Goal: Book appointment/travel/reservation

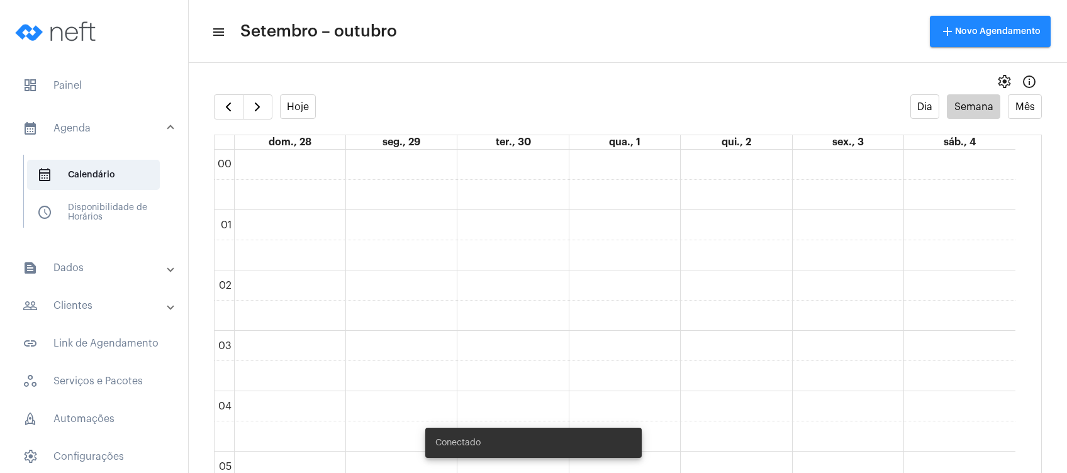
scroll to position [363, 0]
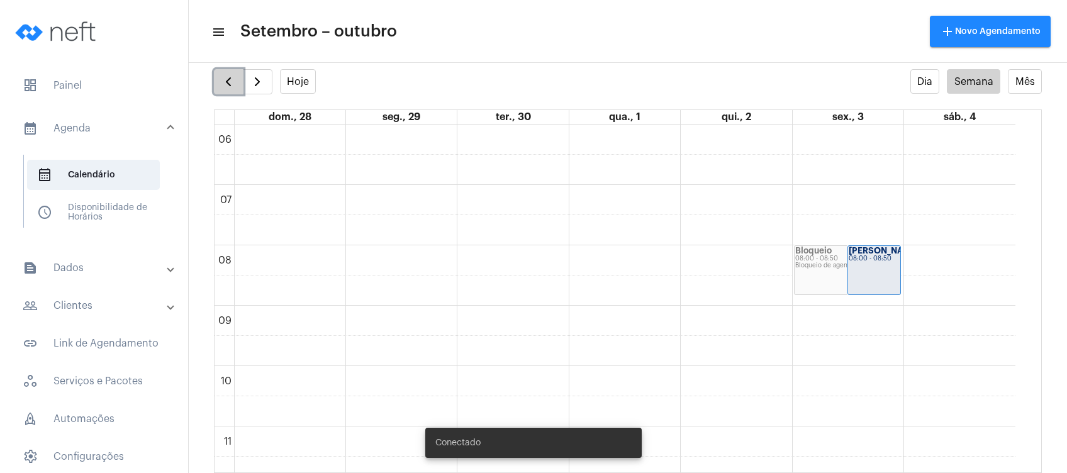
click at [223, 83] on span "button" at bounding box center [228, 81] width 15 height 15
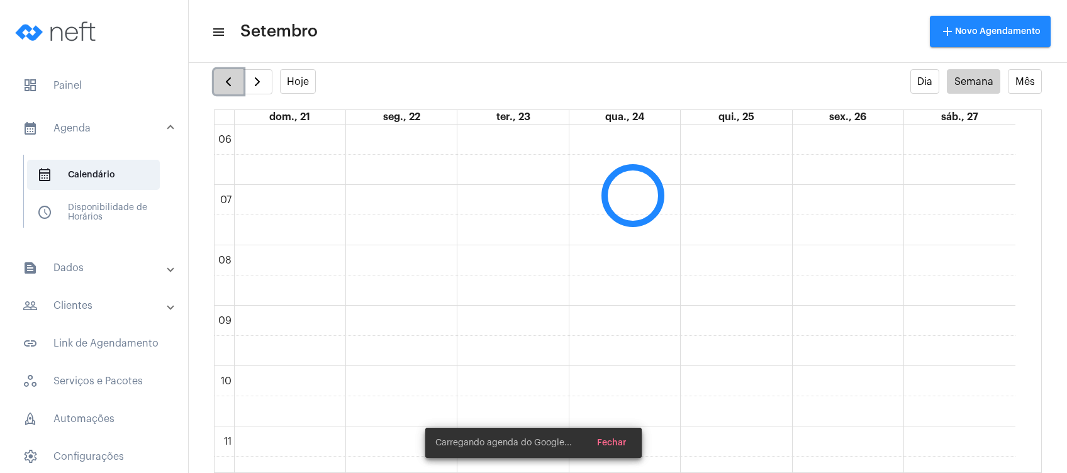
scroll to position [363, 0]
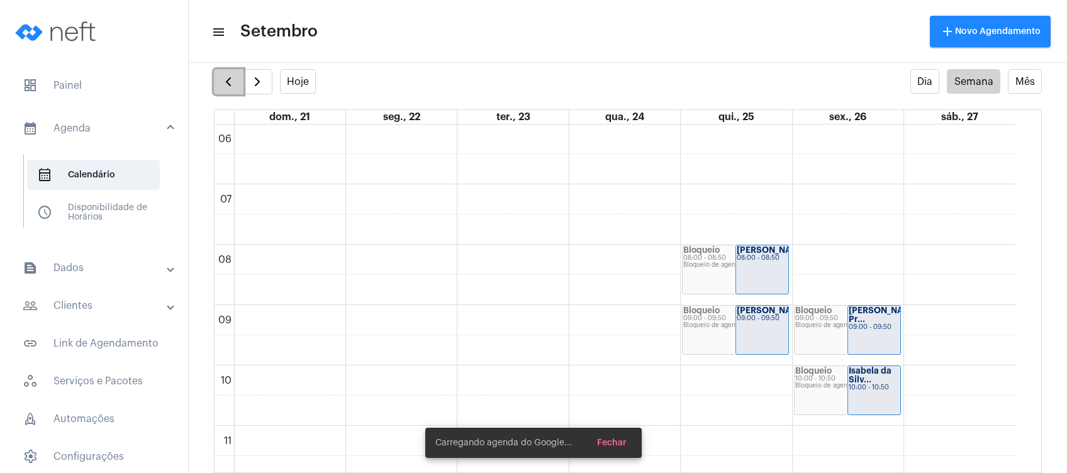
click at [223, 83] on span "button" at bounding box center [228, 81] width 15 height 15
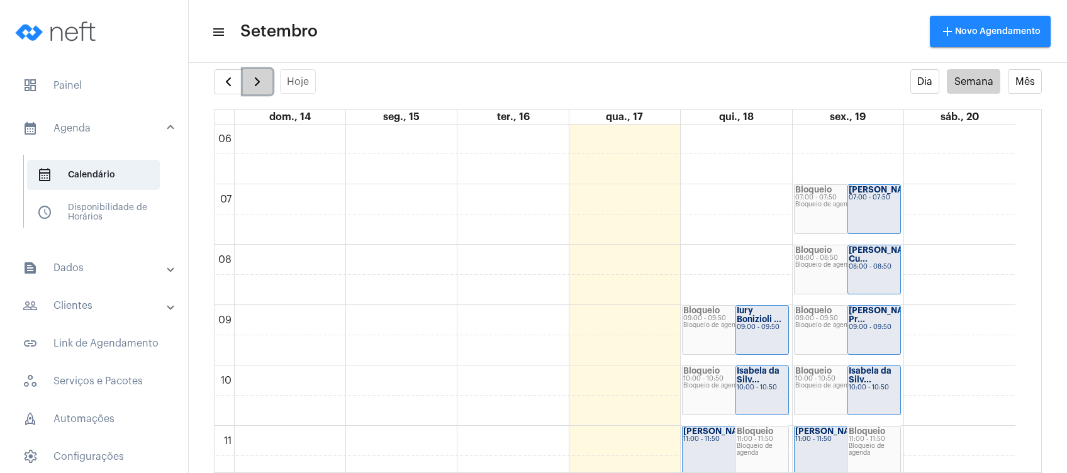
click at [259, 70] on button "button" at bounding box center [258, 81] width 30 height 25
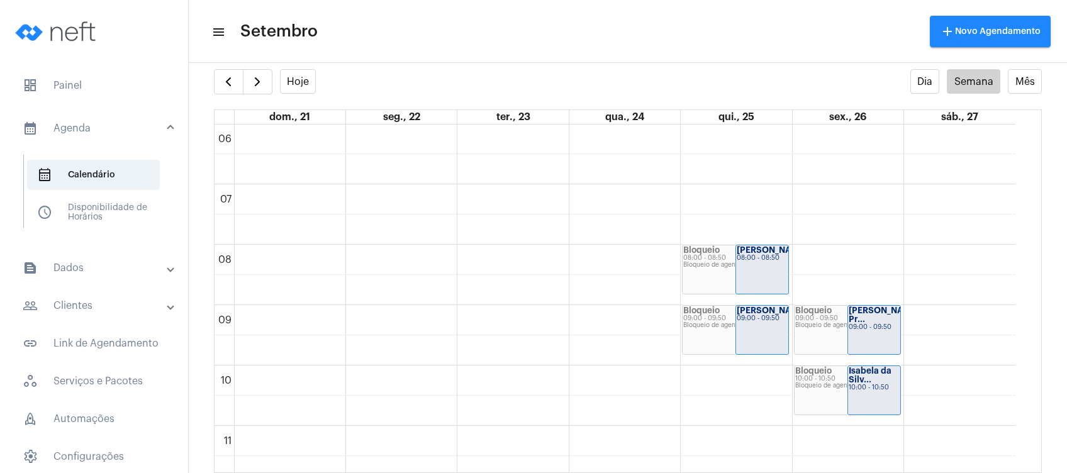
click at [210, 77] on full-calendar "Hoje Dia Semana Mês dom., 21 seg., 22 ter., 23 qua., 24 qui., 25 sex., 26 sáb.,…" at bounding box center [628, 271] width 879 height 404
click at [221, 80] on span "button" at bounding box center [228, 81] width 15 height 15
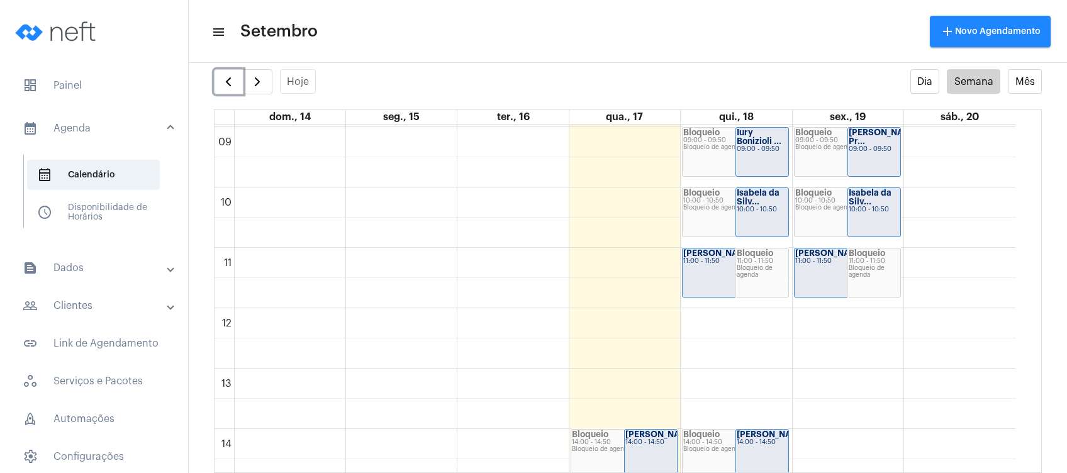
scroll to position [539, 0]
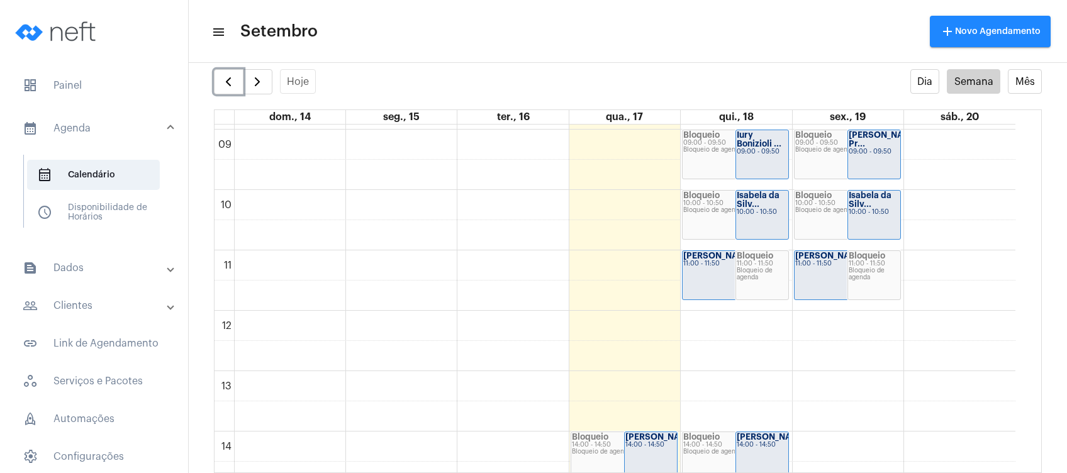
click at [710, 282] on div "[PERSON_NAME]... 11:00 - 11:50" at bounding box center [736, 275] width 106 height 48
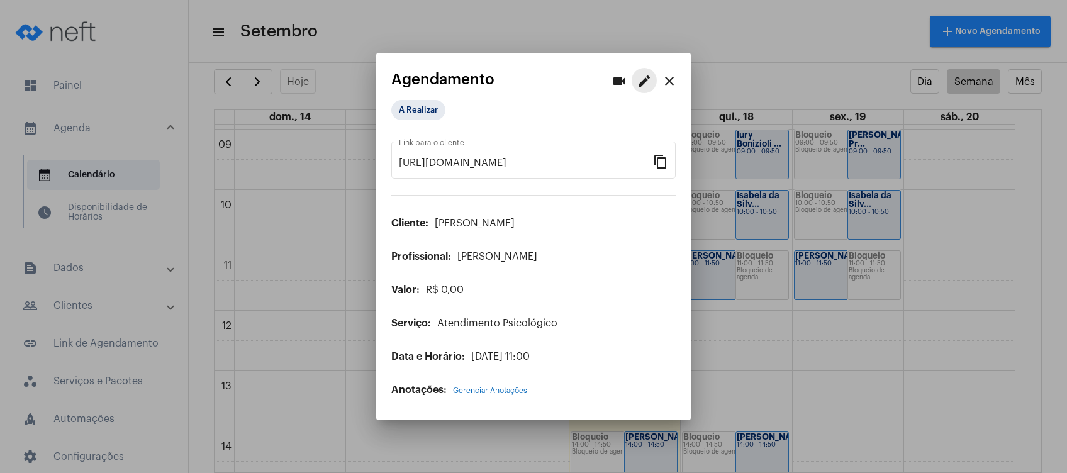
click at [651, 79] on mat-icon "edit" at bounding box center [644, 81] width 15 height 15
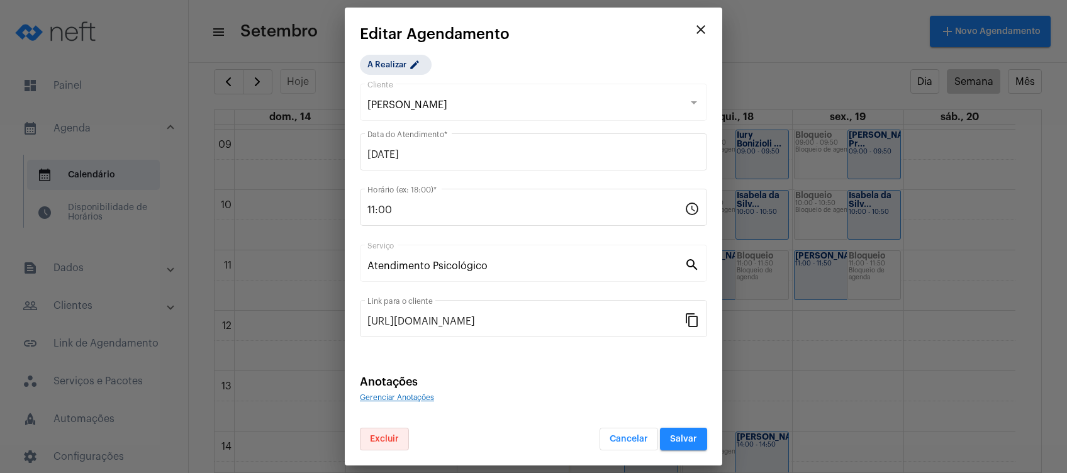
click at [388, 437] on span "Excluir" at bounding box center [384, 439] width 29 height 9
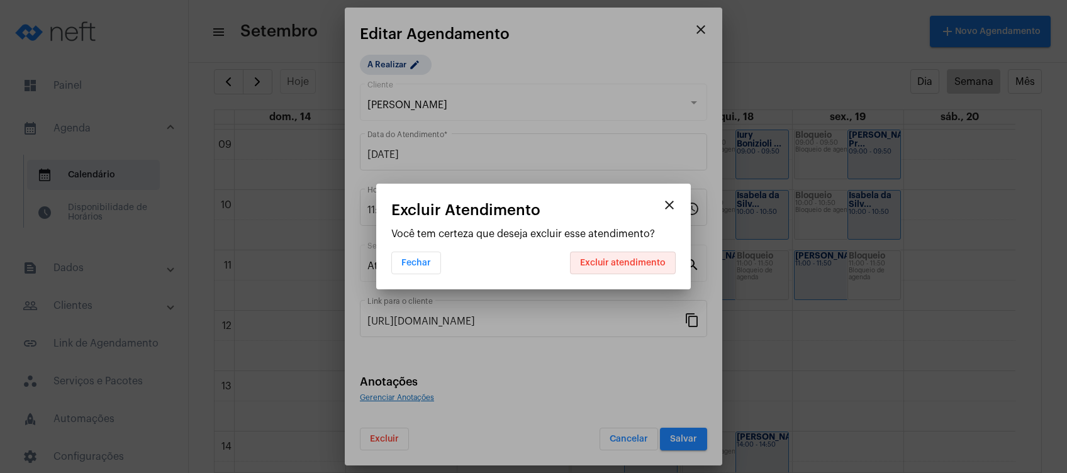
click at [636, 262] on span "Excluir atendimento" at bounding box center [623, 263] width 86 height 9
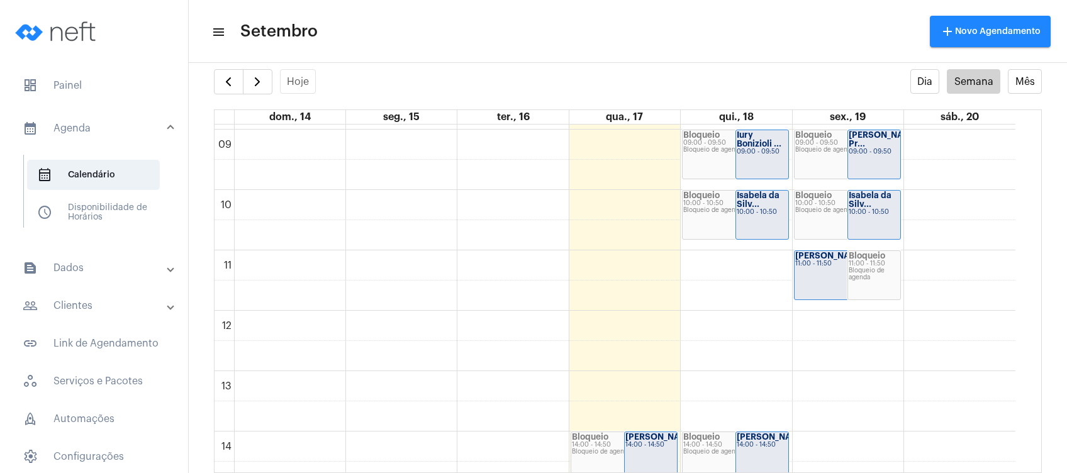
click at [128, 307] on mat-panel-title "people_outline Clientes" at bounding box center [95, 305] width 145 height 15
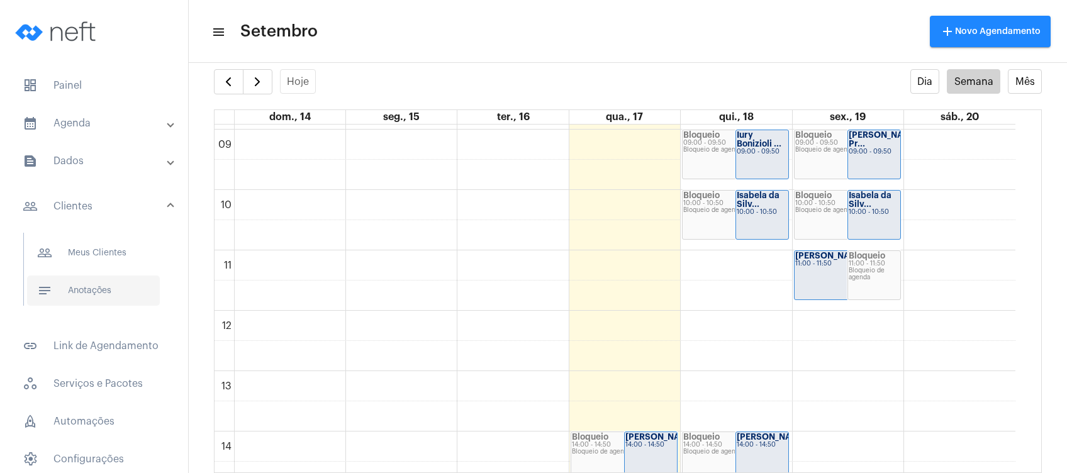
click at [136, 288] on span "notes Anotações" at bounding box center [93, 291] width 133 height 30
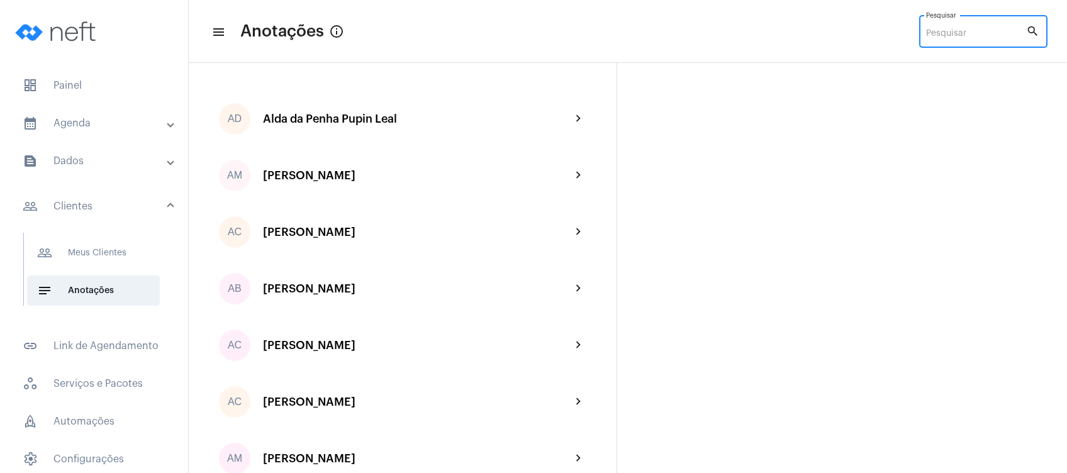
click at [961, 38] on input "Pesquisar" at bounding box center [976, 34] width 100 height 10
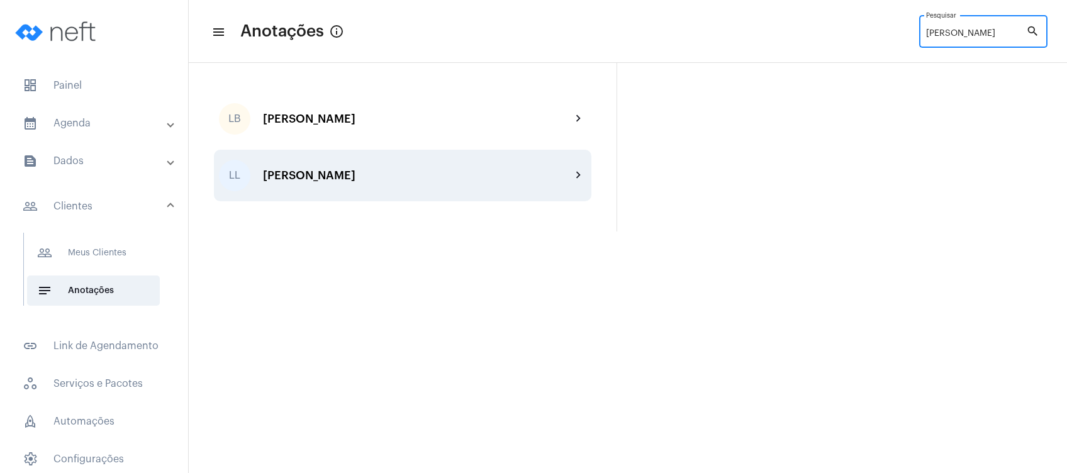
type input "[PERSON_NAME]"
click at [424, 177] on div "[PERSON_NAME]" at bounding box center [417, 175] width 308 height 13
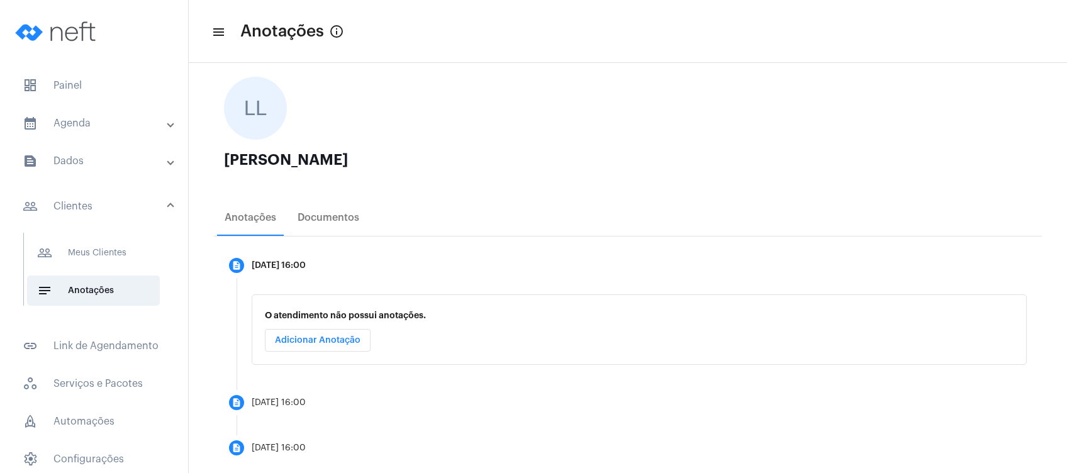
scroll to position [89, 0]
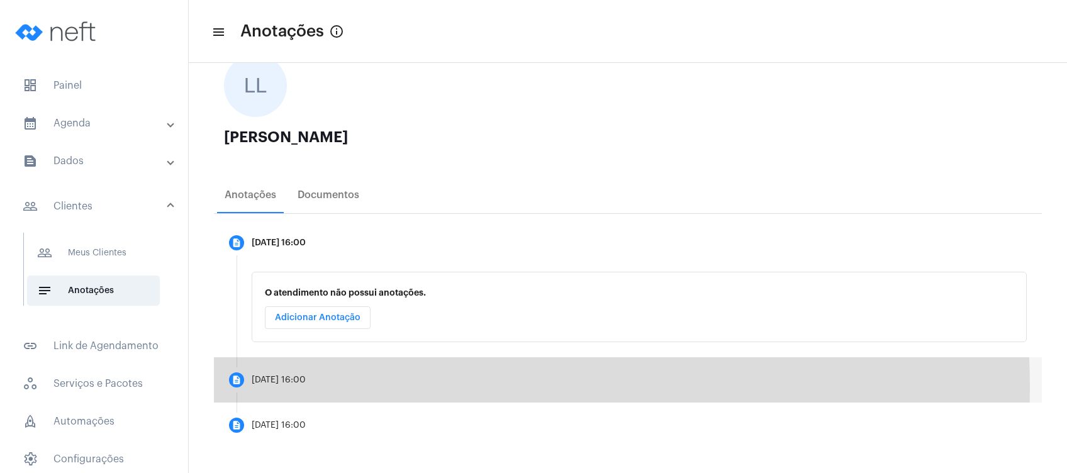
click at [393, 386] on mat-step-header "description [DATE] 16:00" at bounding box center [628, 379] width 828 height 45
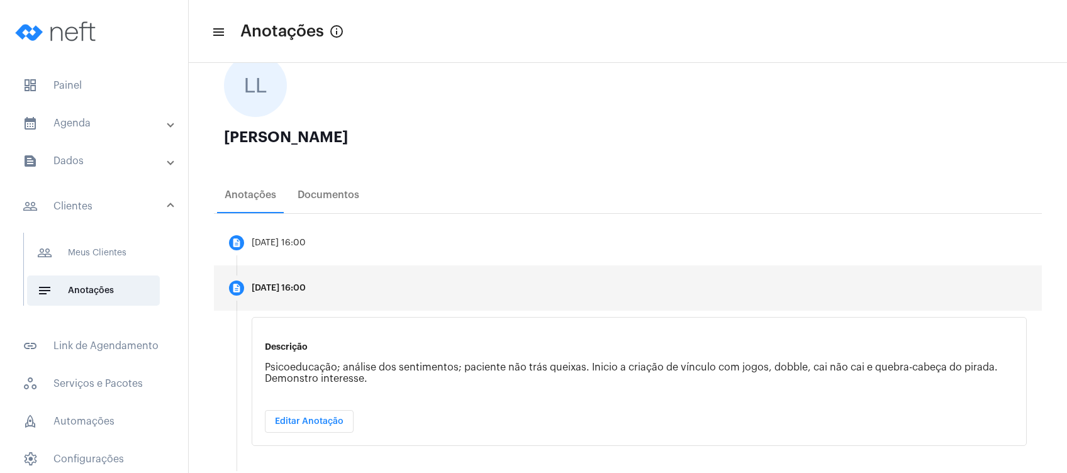
click at [329, 427] on button "Editar Anotação" at bounding box center [309, 421] width 89 height 23
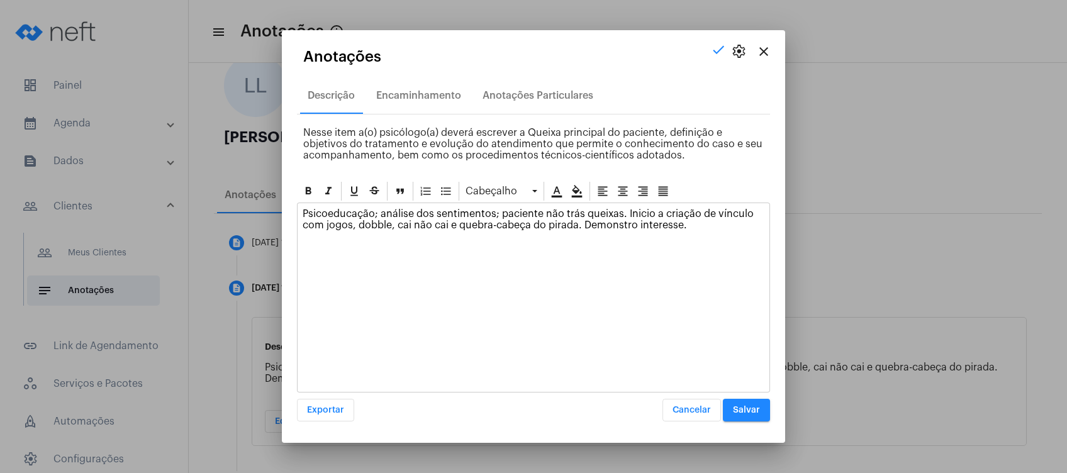
click at [633, 225] on p "Psicoeducação; análise dos sentimentos; paciente não trás queixas. Inicio a cri…" at bounding box center [534, 219] width 462 height 23
click at [755, 403] on button "Salvar" at bounding box center [746, 410] width 47 height 23
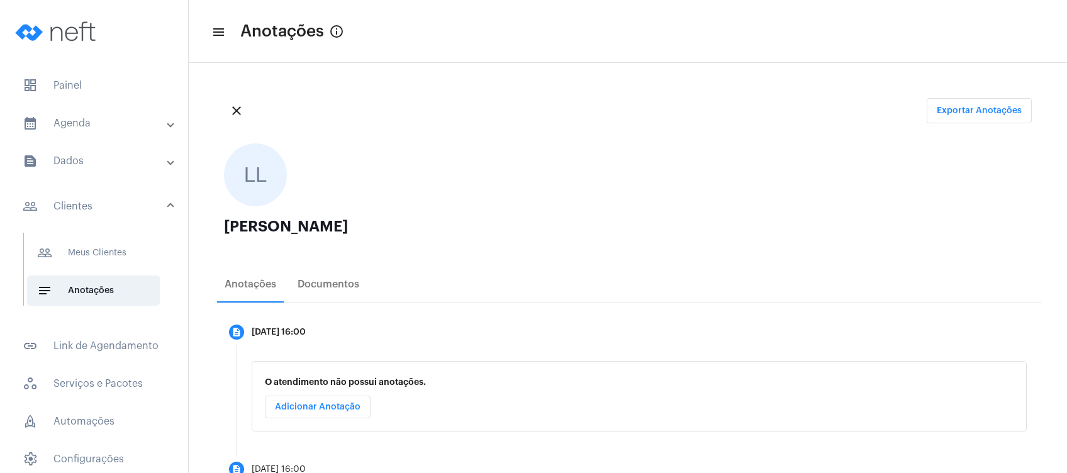
click at [119, 124] on mat-panel-title "calendar_month_outlined Agenda" at bounding box center [95, 123] width 145 height 15
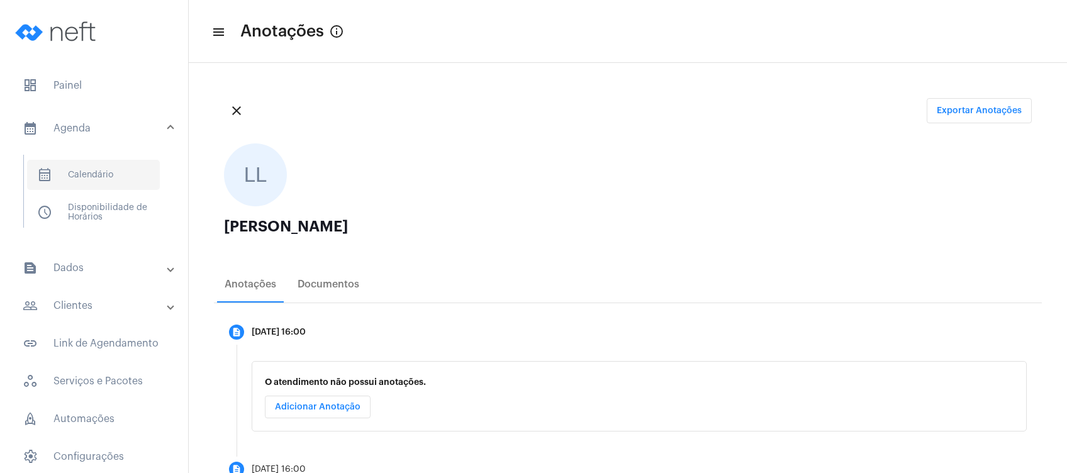
click at [113, 181] on span "calendar_month_outlined Calendário" at bounding box center [93, 175] width 133 height 30
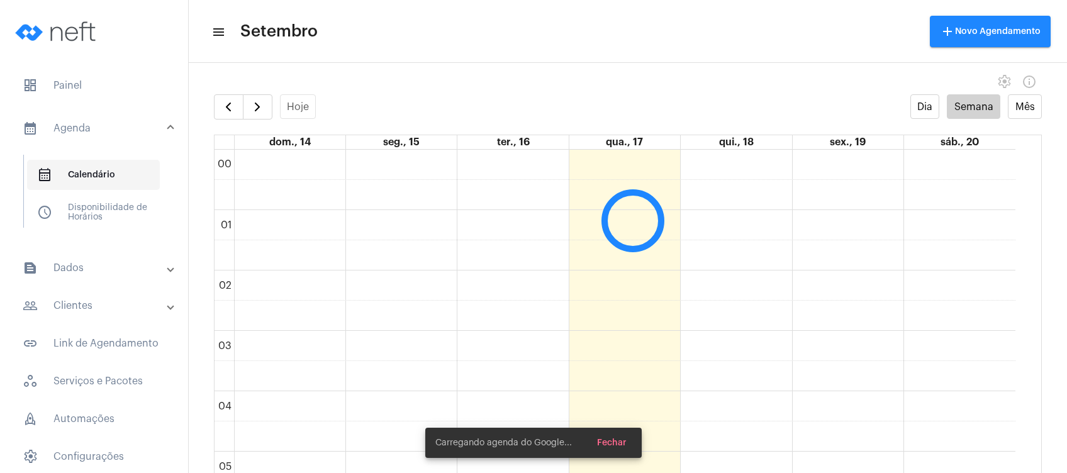
scroll to position [363, 0]
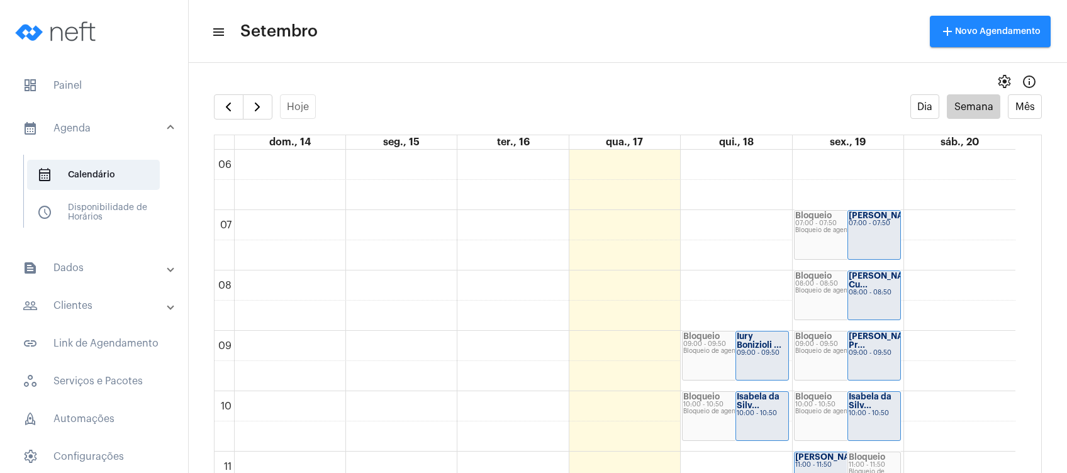
click at [123, 320] on mat-expansion-panel-header "people_outline Clientes" at bounding box center [98, 306] width 181 height 30
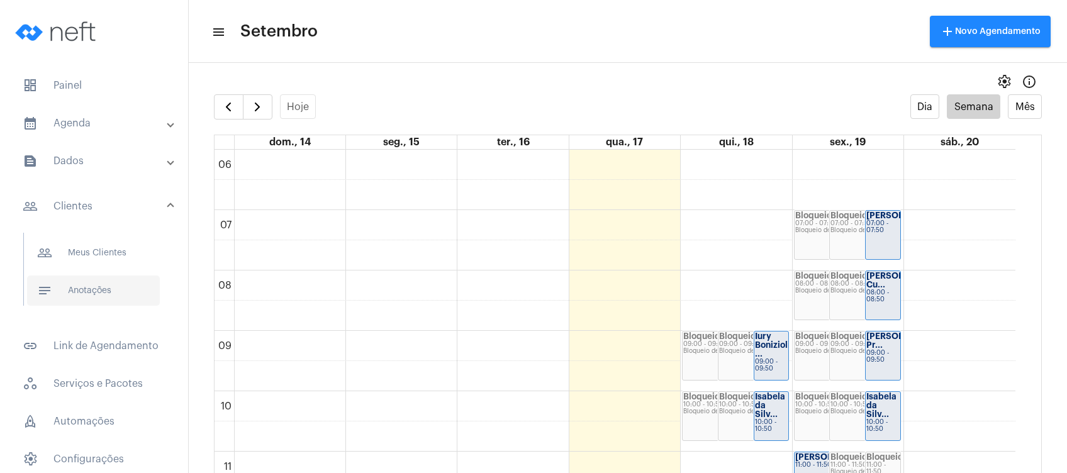
click at [132, 300] on span "notes Anotações" at bounding box center [93, 291] width 133 height 30
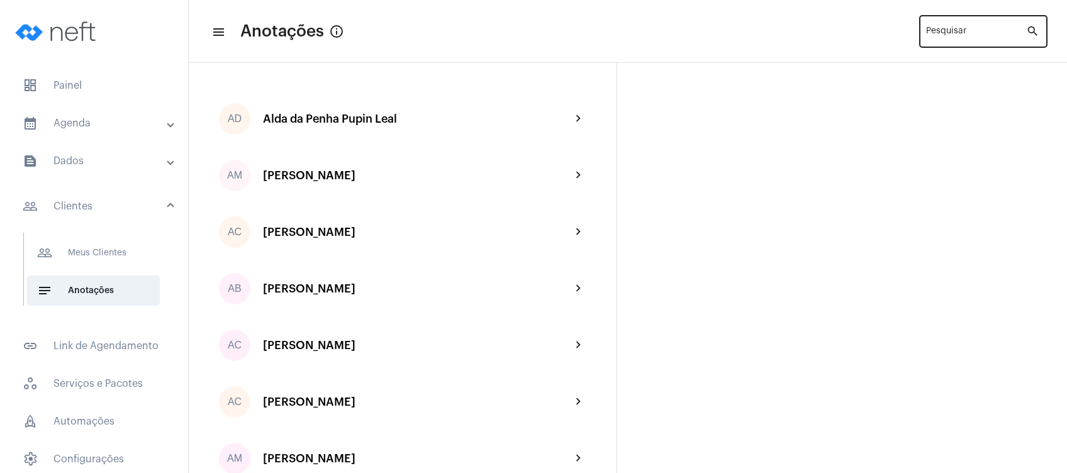
click at [945, 25] on div "Pesquisar" at bounding box center [976, 30] width 100 height 35
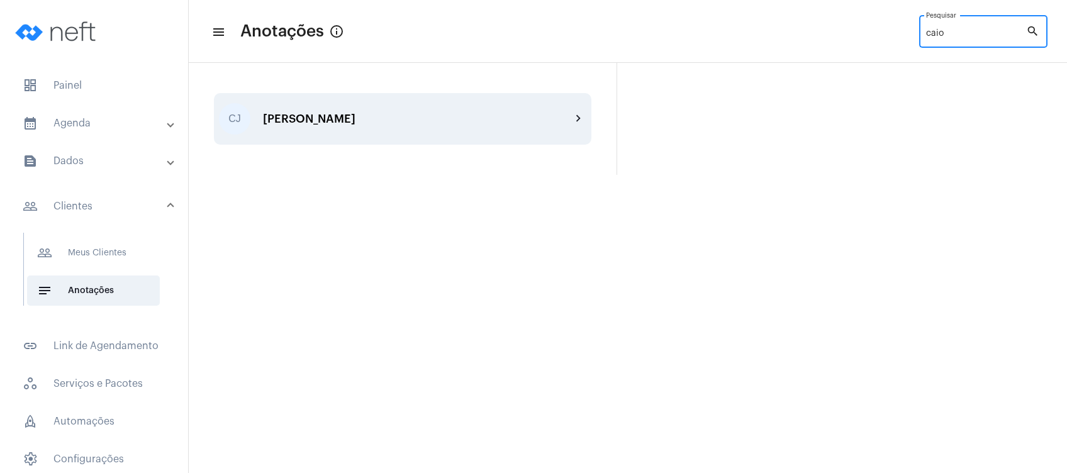
type input "caio"
click at [478, 127] on div "[PERSON_NAME] chevron_right" at bounding box center [403, 119] width 378 height 52
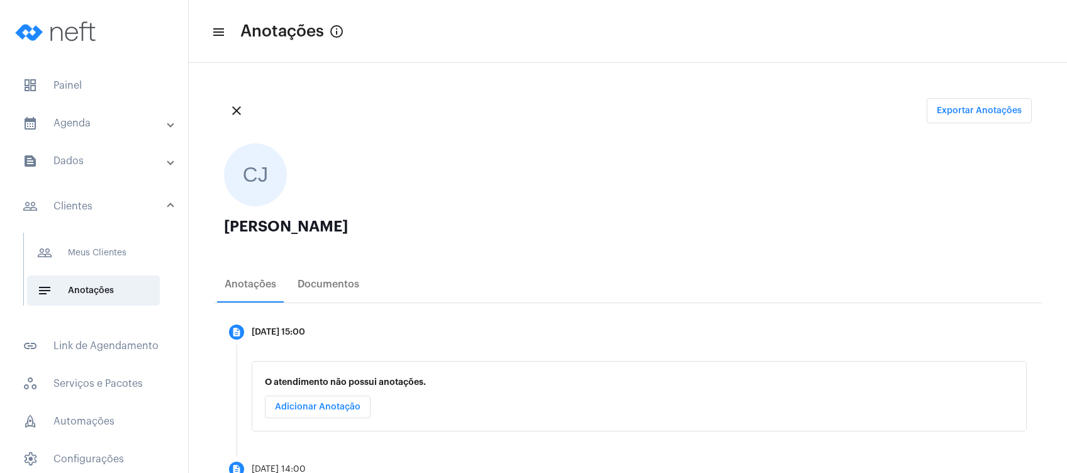
click at [439, 116] on div "close Exportar Anotações" at bounding box center [628, 110] width 828 height 45
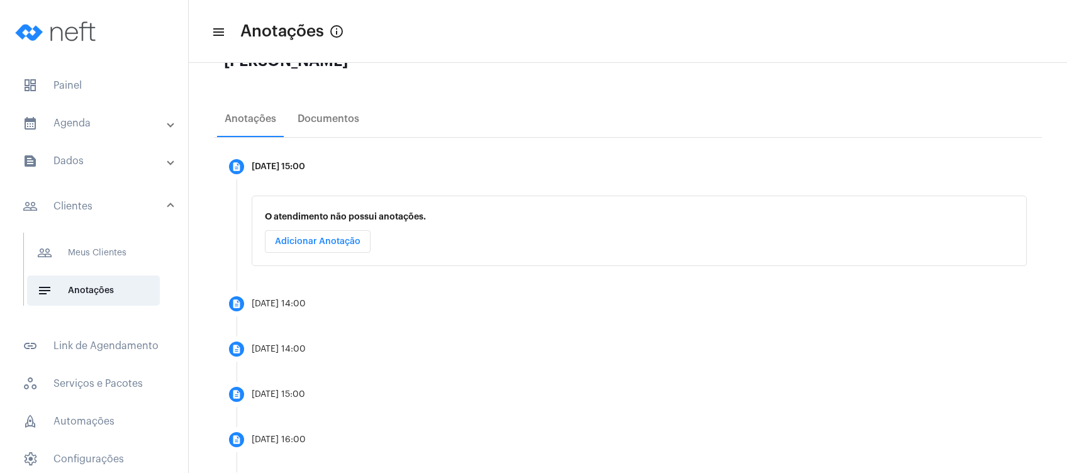
scroll to position [271, 0]
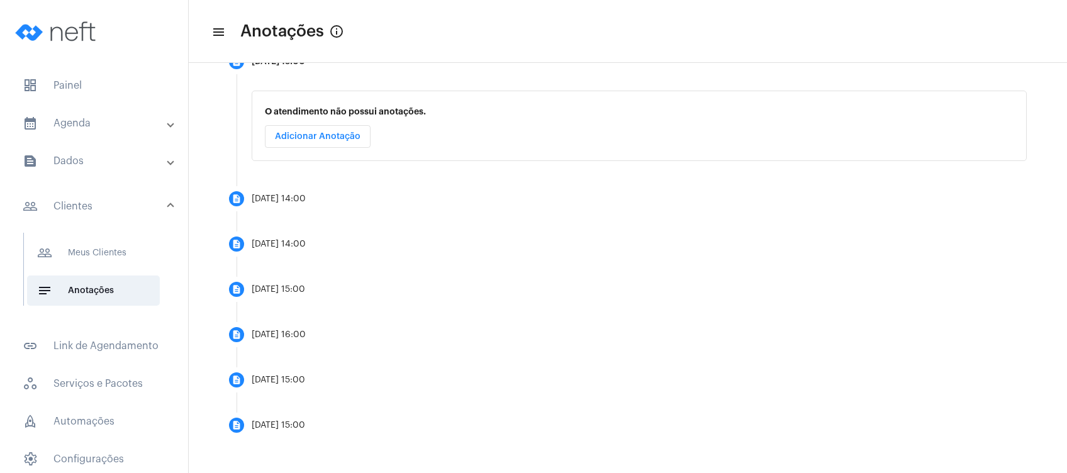
click at [111, 132] on mat-expansion-panel-header "calendar_month_outlined Agenda" at bounding box center [98, 123] width 181 height 30
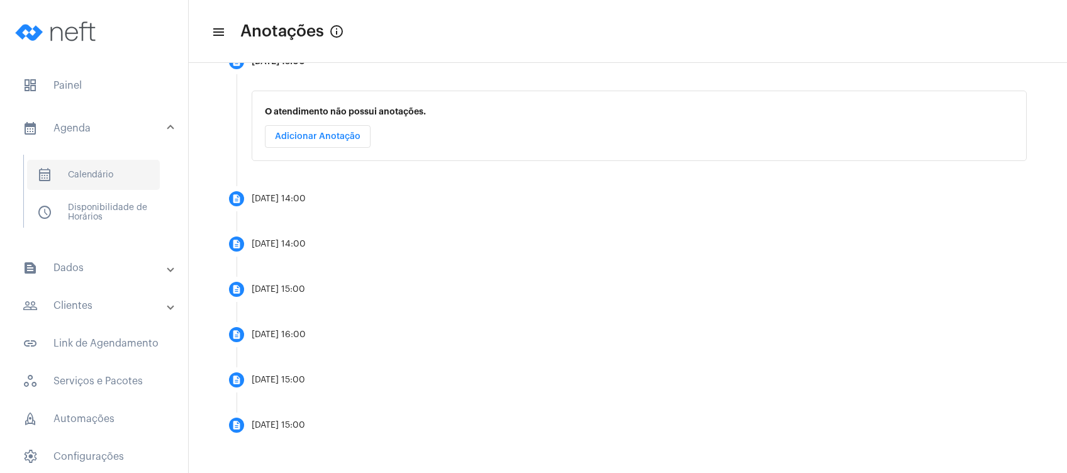
click at [107, 166] on span "calendar_month_outlined Calendário" at bounding box center [93, 175] width 133 height 30
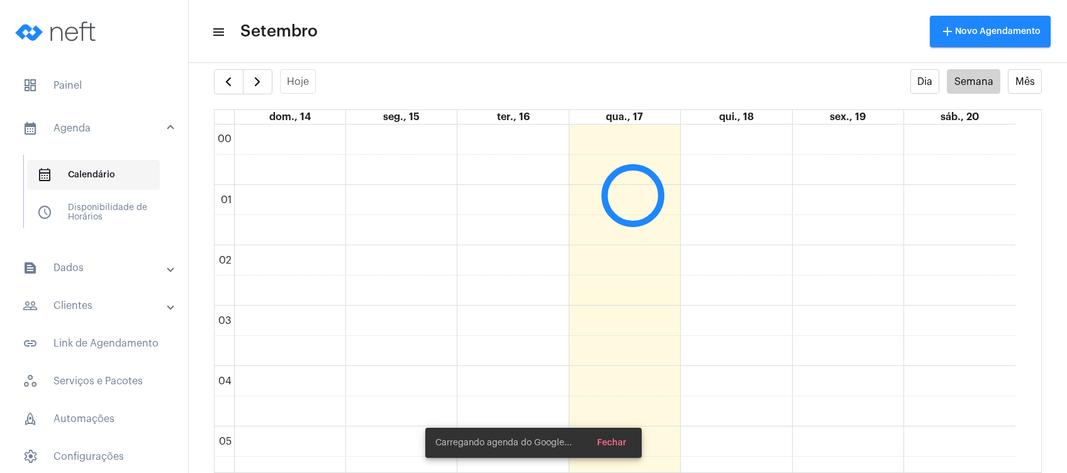
scroll to position [363, 0]
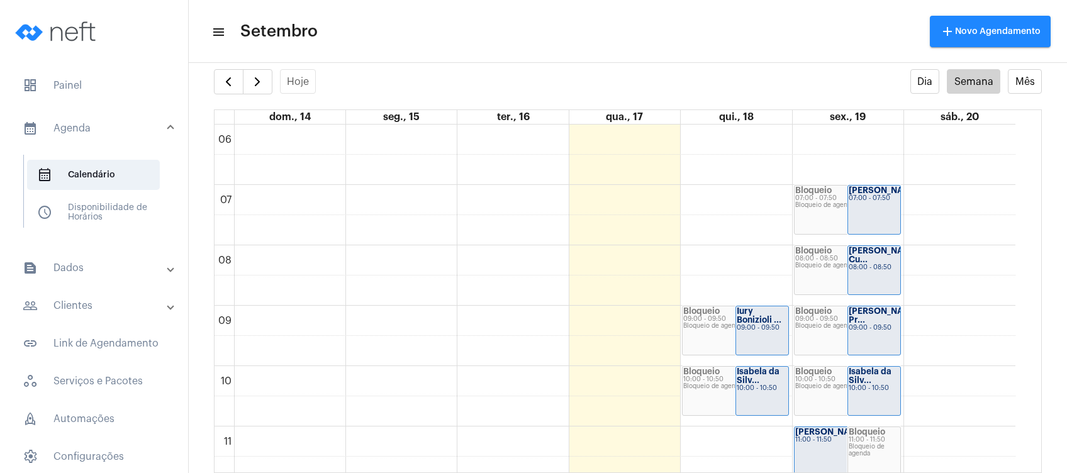
click at [446, 60] on mat-toolbar "menu Setembro add Novo Agendamento" at bounding box center [628, 31] width 879 height 63
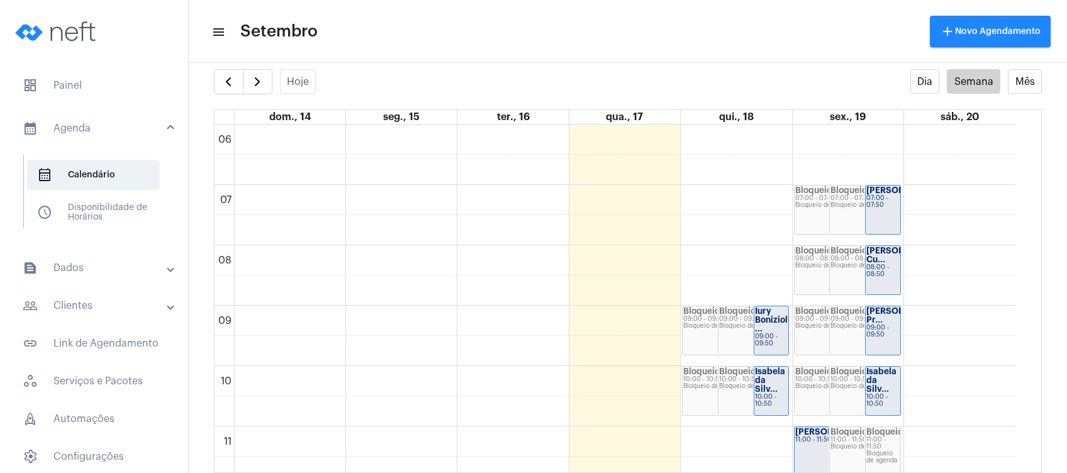
click at [557, 21] on mat-toolbar-row "menu Setembro add Novo Agendamento" at bounding box center [628, 31] width 879 height 40
click at [111, 318] on mat-expansion-panel-header "people_outline Clientes" at bounding box center [98, 306] width 181 height 30
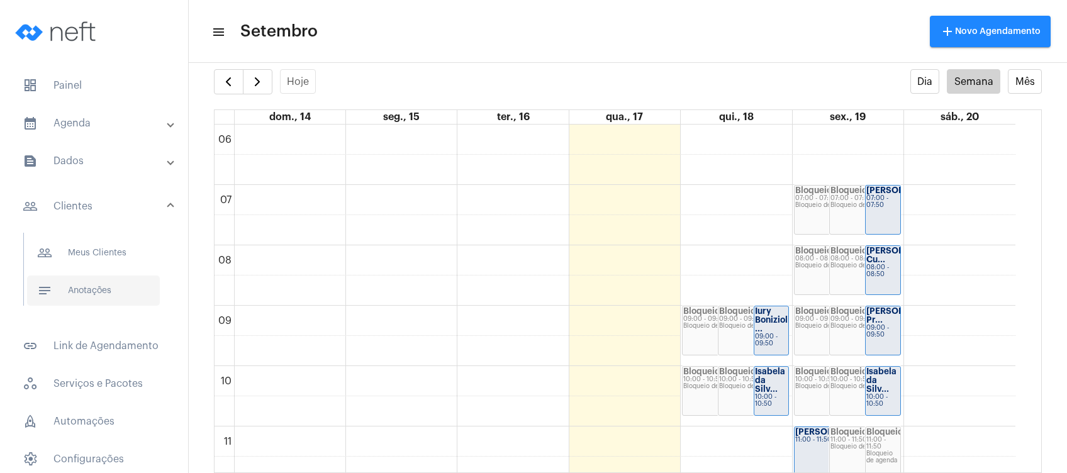
click at [132, 290] on span "notes Anotações" at bounding box center [93, 291] width 133 height 30
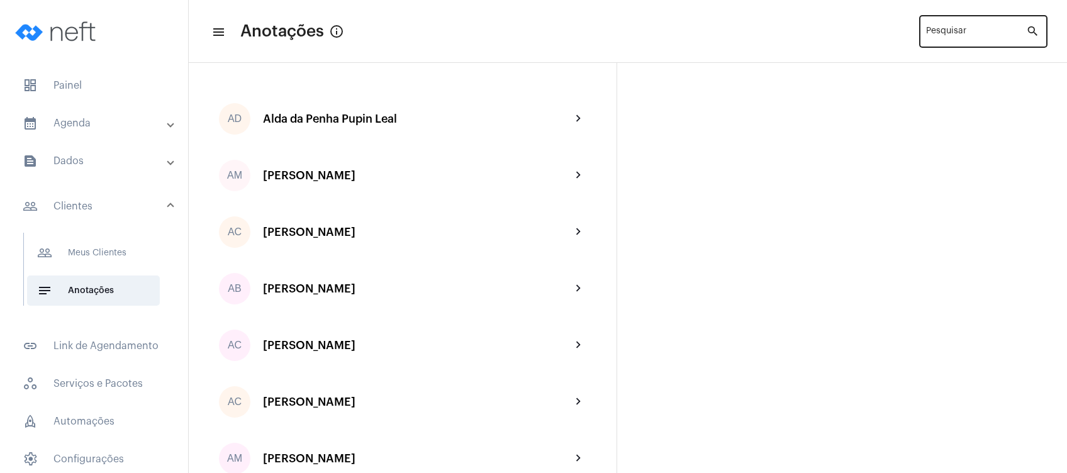
click at [948, 26] on div "Pesquisar" at bounding box center [976, 30] width 100 height 35
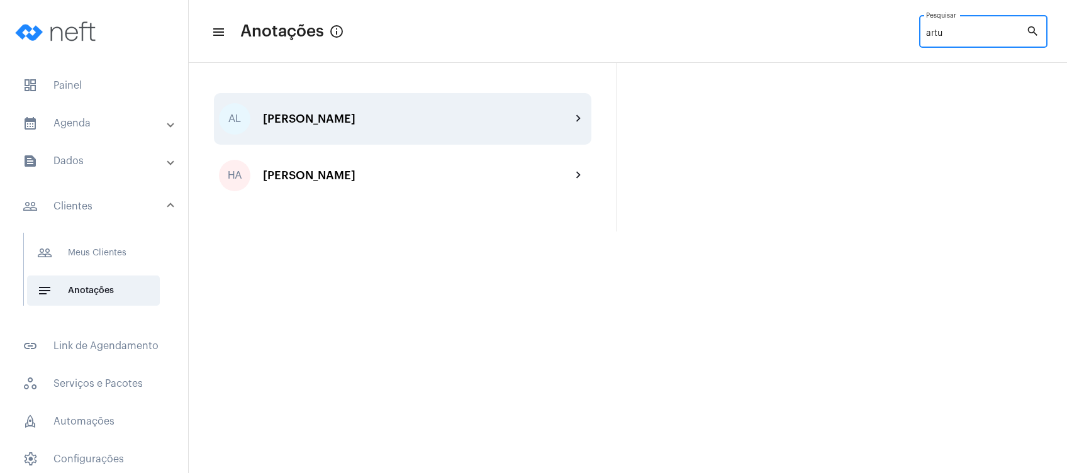
type input "artu"
click at [498, 115] on div "[PERSON_NAME]" at bounding box center [417, 119] width 308 height 13
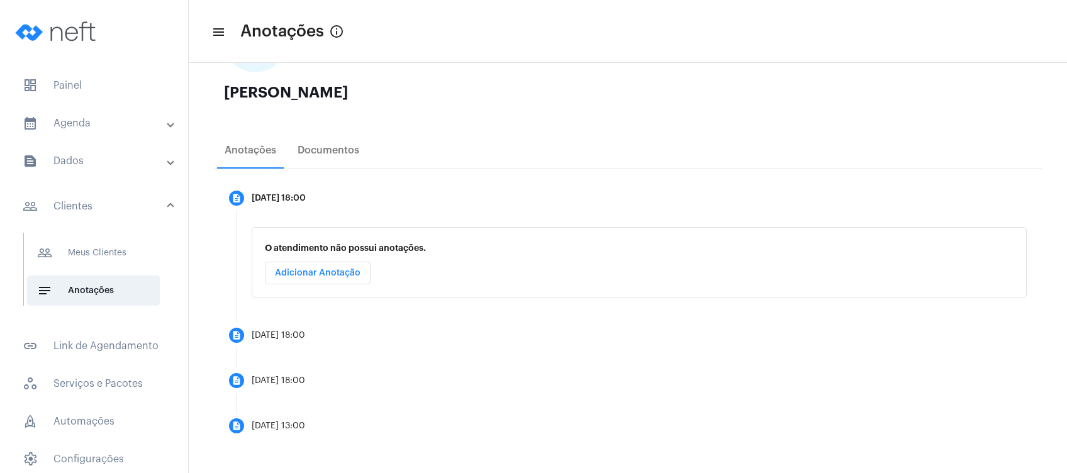
scroll to position [135, 0]
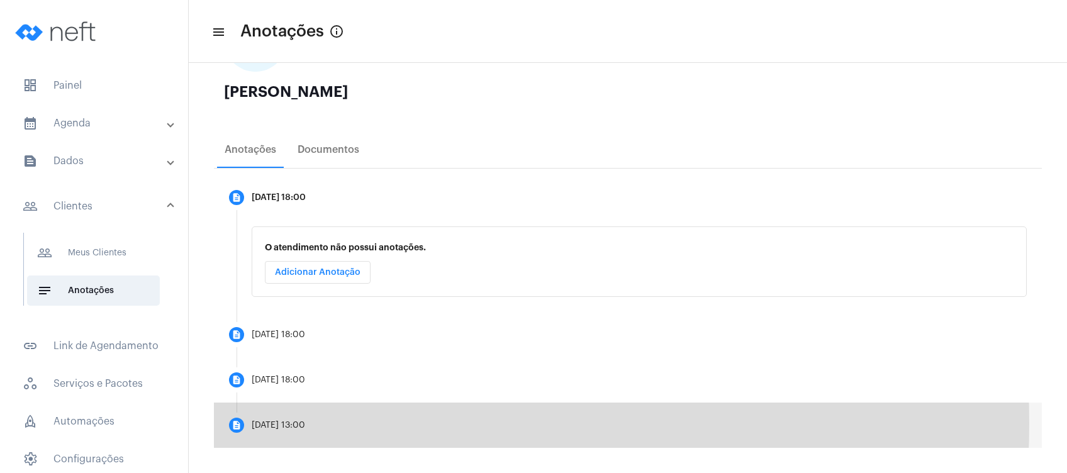
click at [294, 424] on div "[DATE] 13:00" at bounding box center [278, 425] width 53 height 9
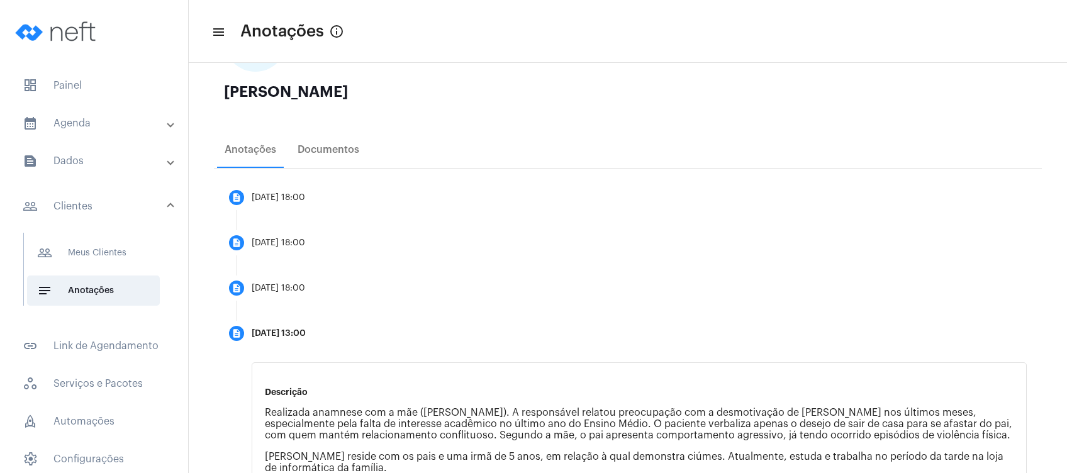
click at [215, 428] on div "description [DATE] 13:00 Descrição Realizada anamnese com a mãe ([PERSON_NAME])…" at bounding box center [628, 463] width 828 height 305
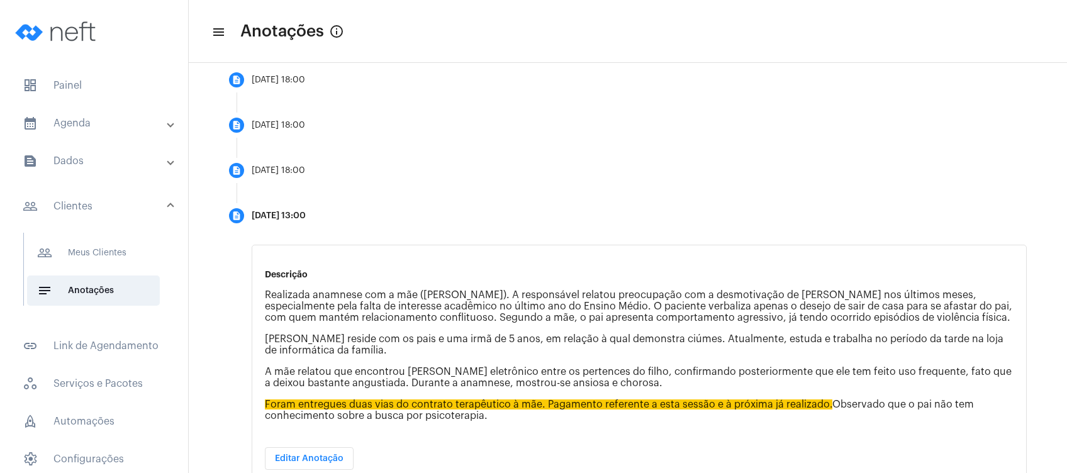
scroll to position [269, 0]
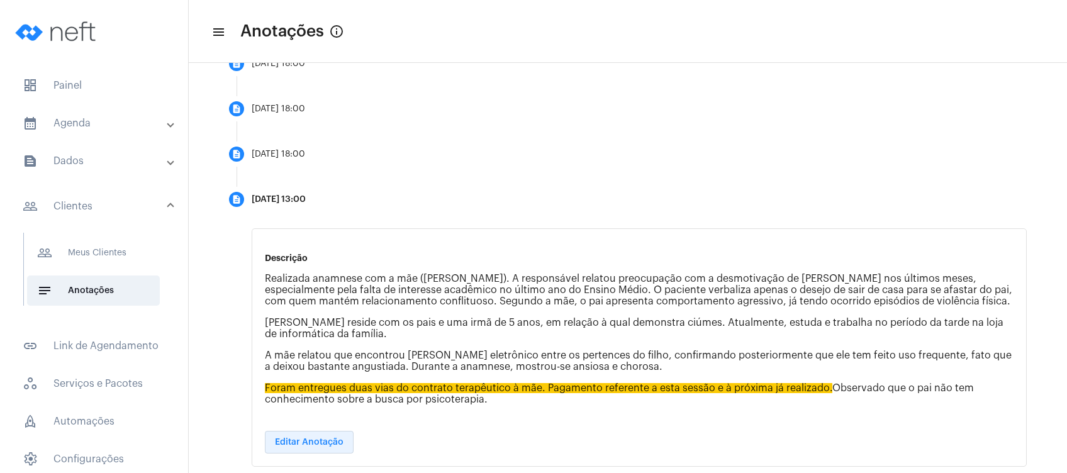
click at [318, 441] on span "Editar Anotação" at bounding box center [309, 442] width 69 height 9
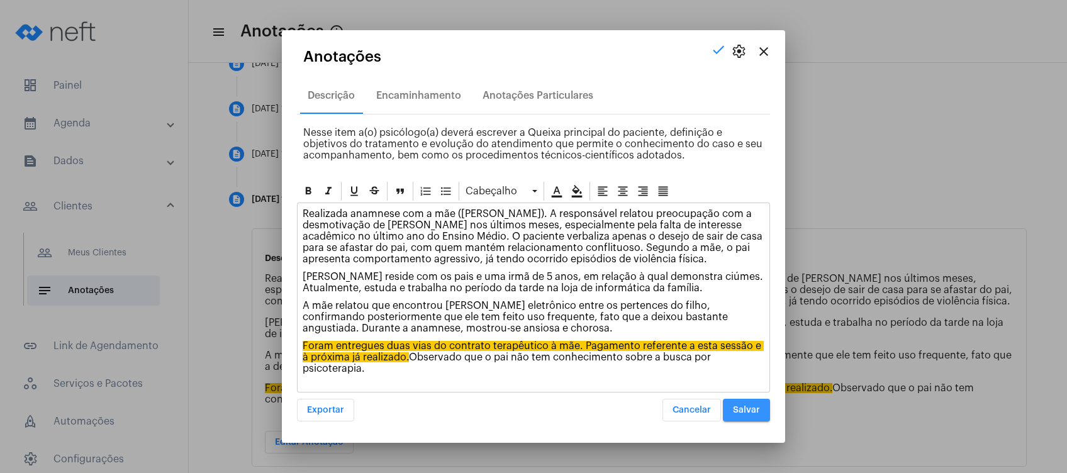
click at [754, 408] on span "Salvar" at bounding box center [746, 410] width 27 height 9
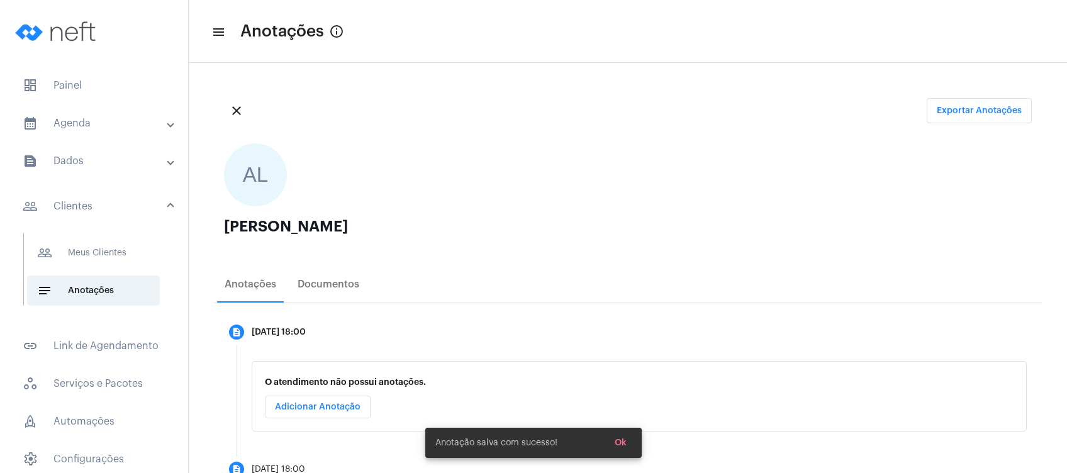
click at [625, 252] on div "AL [PERSON_NAME]" at bounding box center [628, 196] width 828 height 127
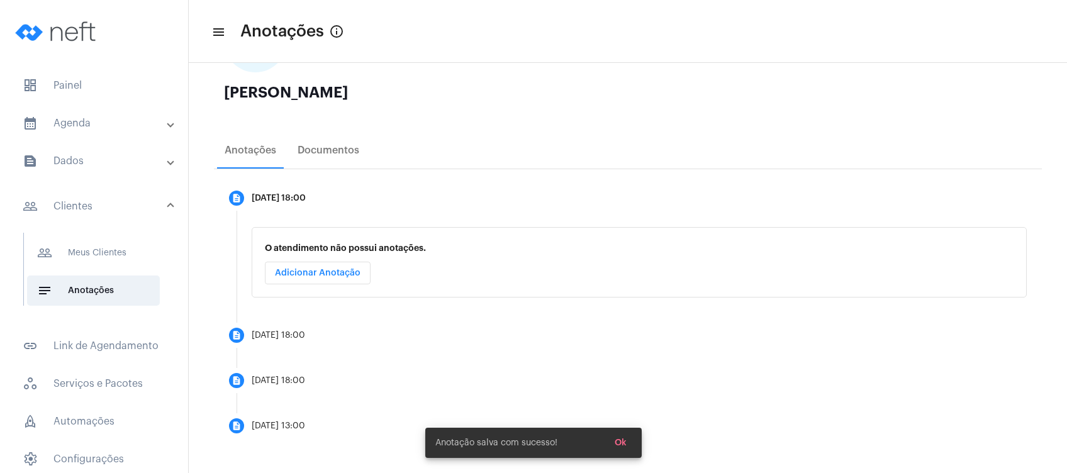
scroll to position [135, 0]
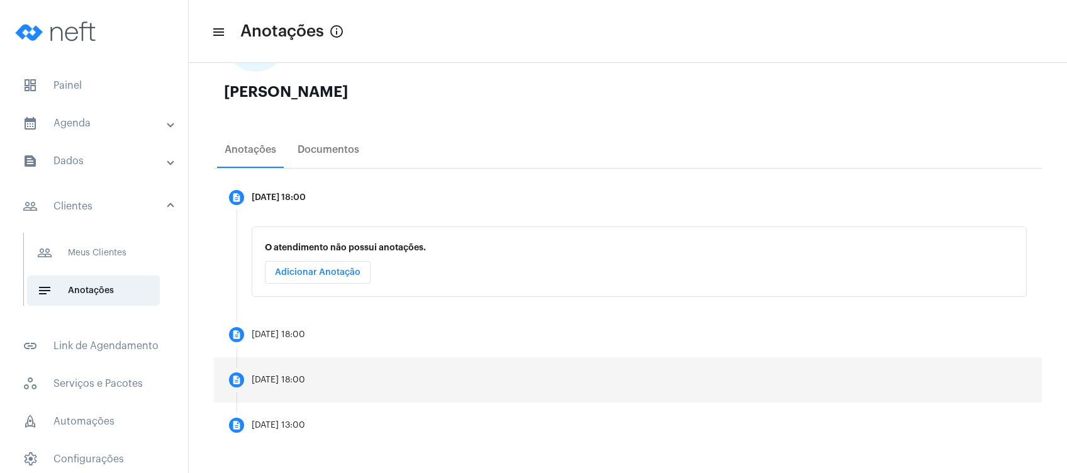
click at [430, 383] on mat-step-header "description [DATE] 18:00" at bounding box center [628, 379] width 828 height 45
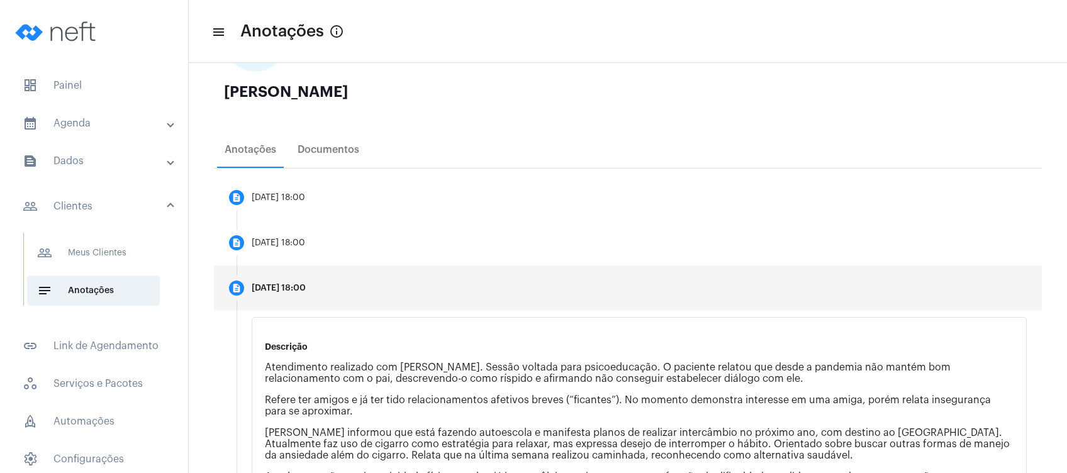
scroll to position [301, 0]
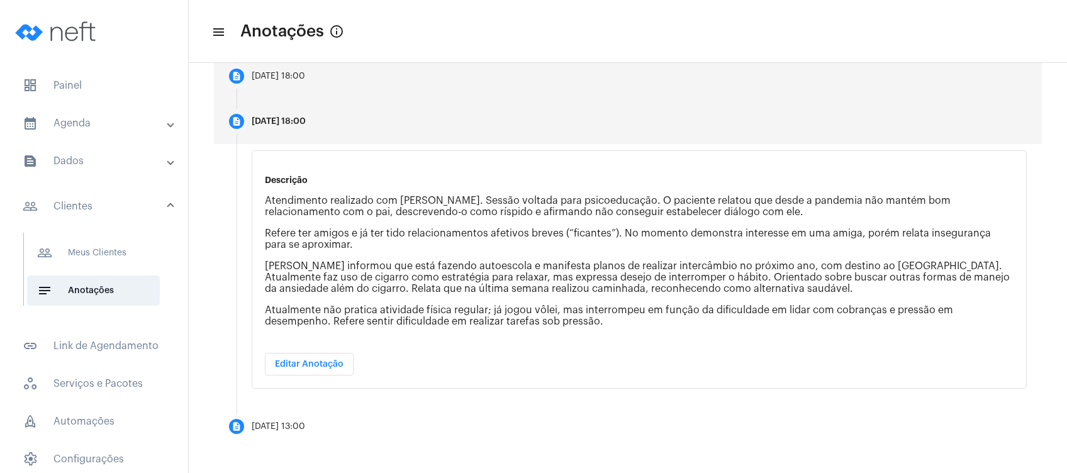
click at [448, 82] on mat-step-header "description [DATE] 18:00" at bounding box center [628, 75] width 828 height 45
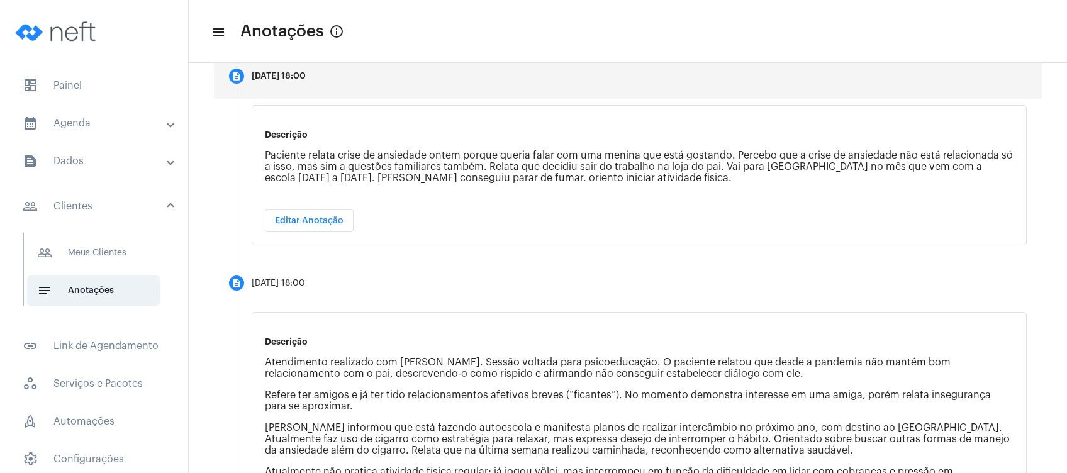
scroll to position [204, 0]
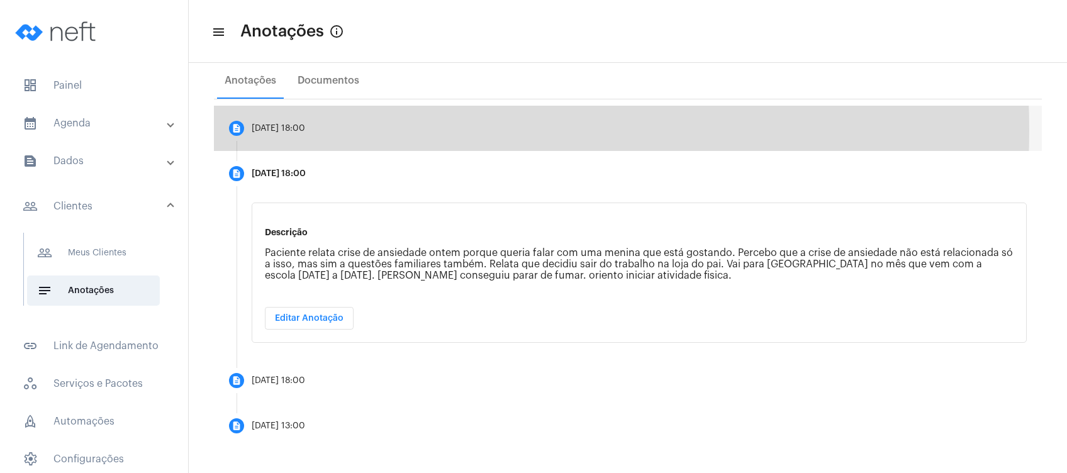
click at [356, 130] on mat-step-header "description [DATE] 18:00" at bounding box center [628, 128] width 828 height 45
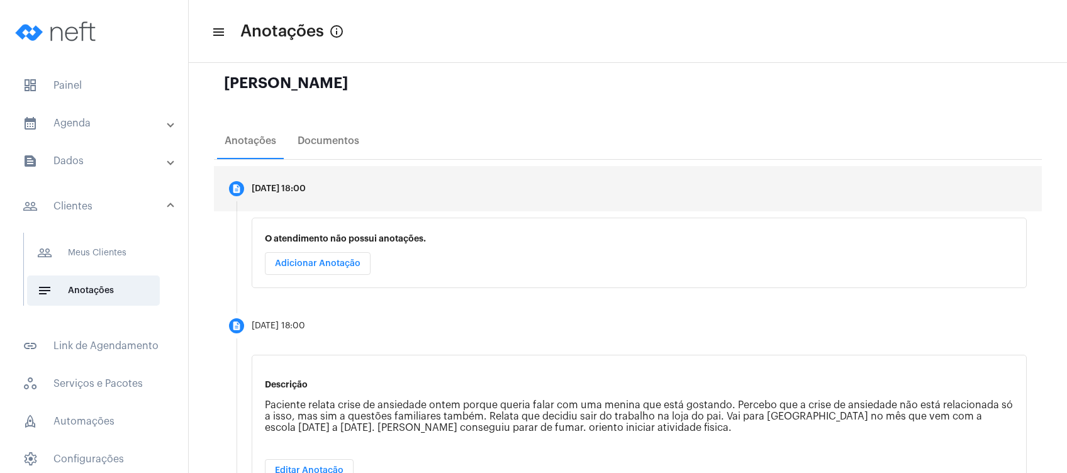
scroll to position [135, 0]
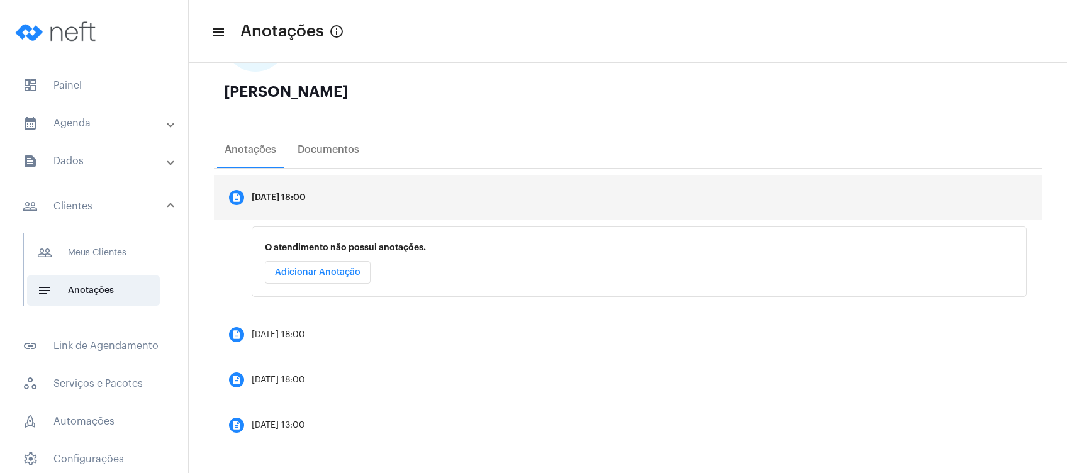
click at [104, 113] on mat-expansion-panel-header "calendar_month_outlined Agenda" at bounding box center [98, 123] width 181 height 30
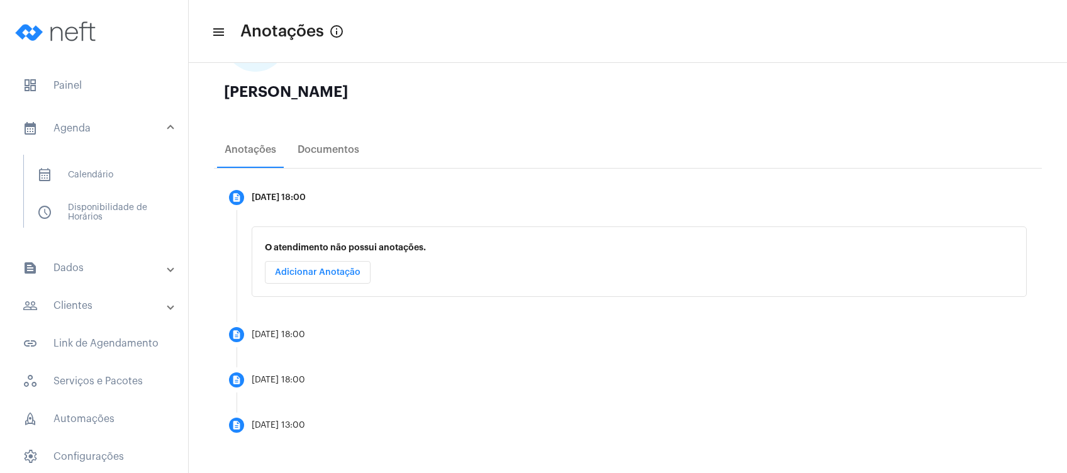
click at [619, 76] on div "AL [PERSON_NAME]" at bounding box center [628, 62] width 828 height 127
click at [128, 135] on mat-panel-title "calendar_month_outlined Agenda" at bounding box center [95, 128] width 145 height 15
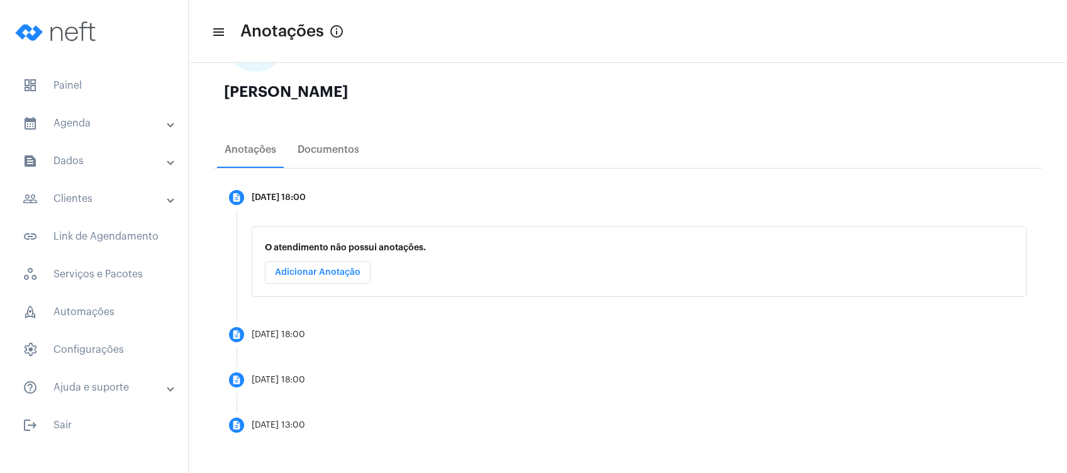
click at [132, 133] on mat-expansion-panel-header "calendar_month_outlined Agenda" at bounding box center [98, 123] width 181 height 30
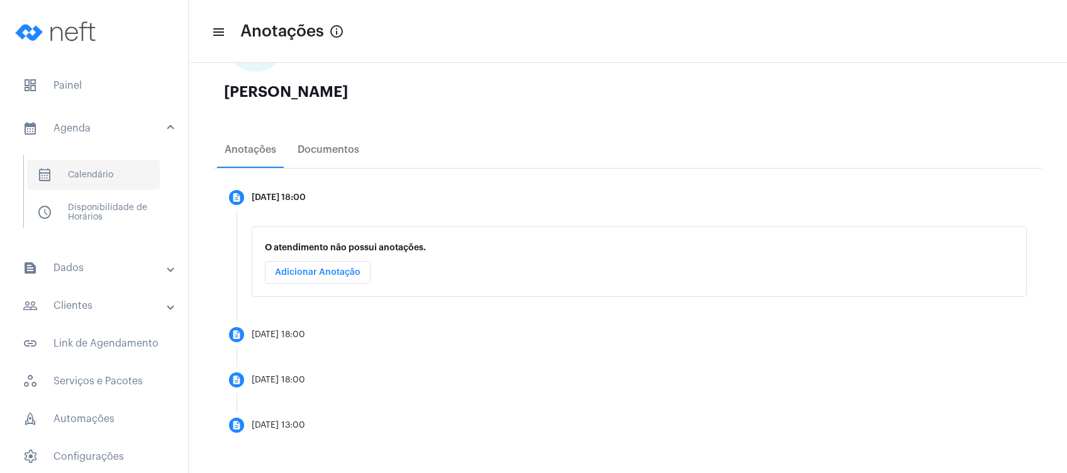
click at [116, 178] on span "calendar_month_outlined Calendário" at bounding box center [93, 175] width 133 height 30
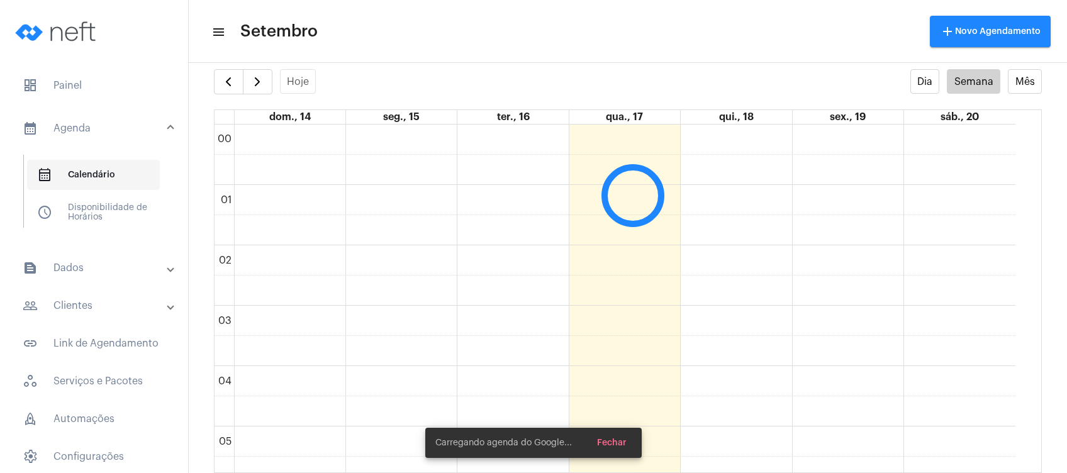
scroll to position [363, 0]
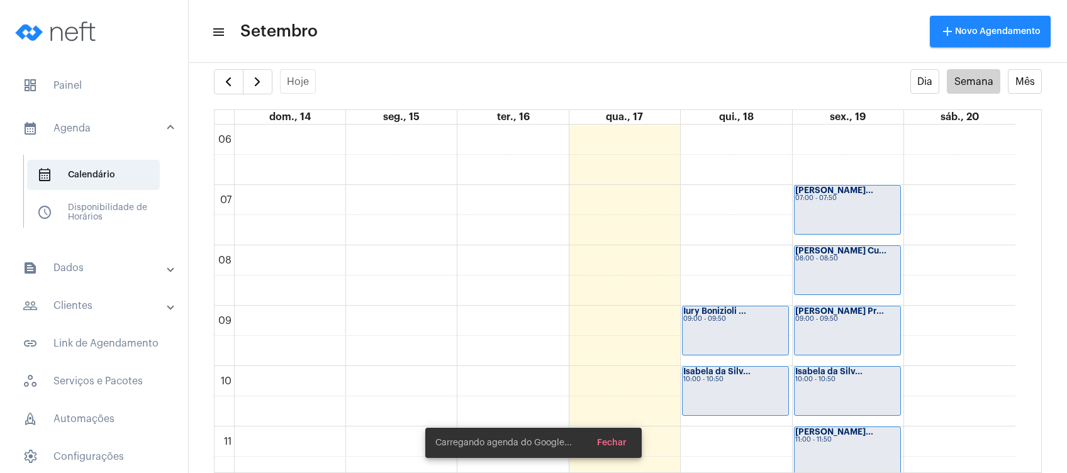
click at [534, 43] on mat-toolbar-row "menu Setembro add Novo Agendamento" at bounding box center [628, 31] width 879 height 40
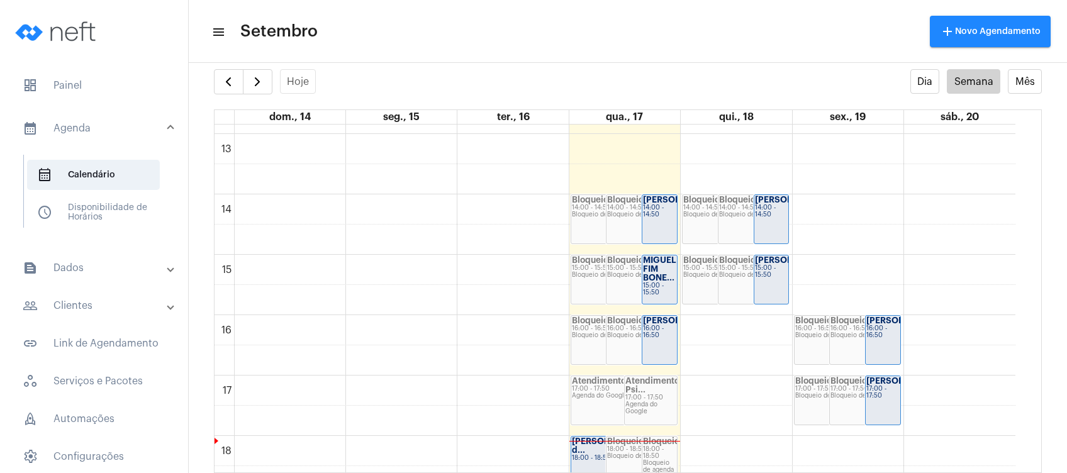
scroll to position [758, 0]
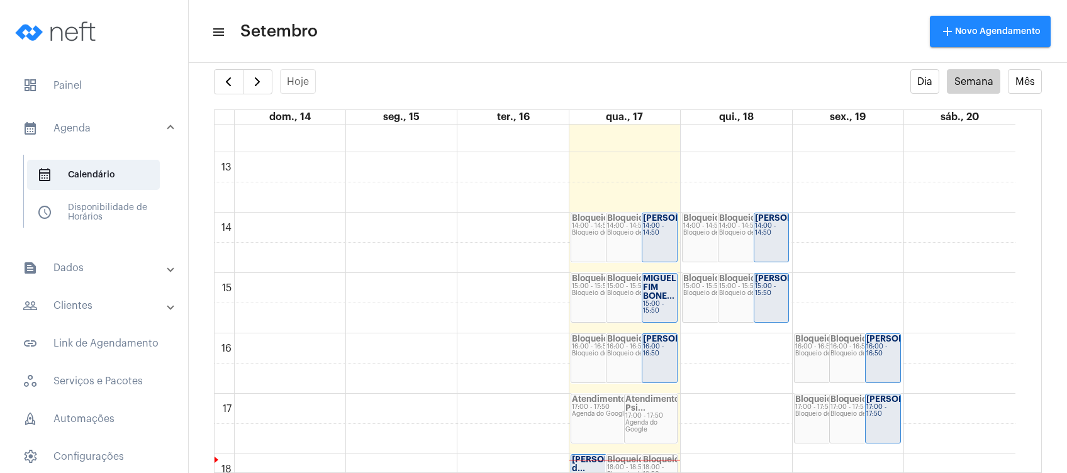
click at [88, 262] on mat-panel-title "text_snippet_outlined Dados" at bounding box center [95, 268] width 145 height 15
click at [88, 262] on mat-expansion-panel-header "people_outline Clientes" at bounding box center [98, 271] width 181 height 30
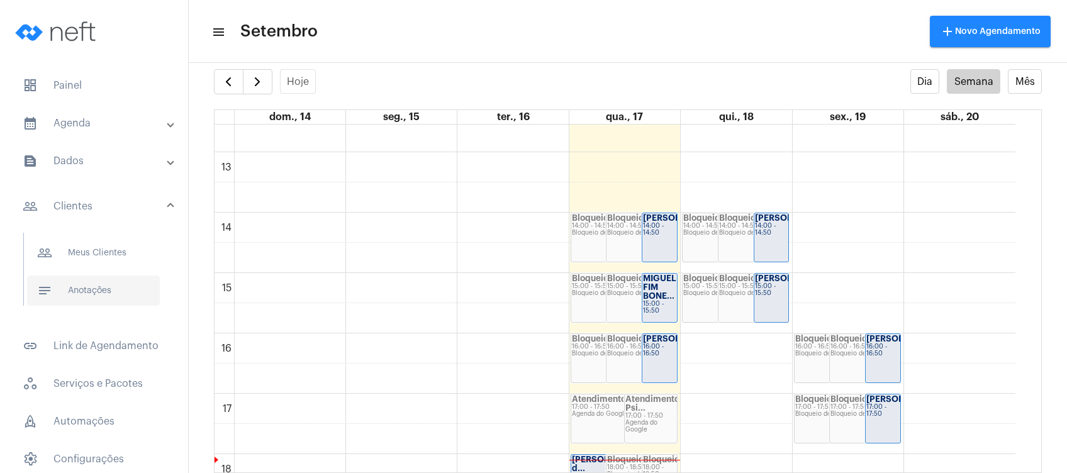
click at [94, 298] on span "notes Anotações" at bounding box center [93, 291] width 133 height 30
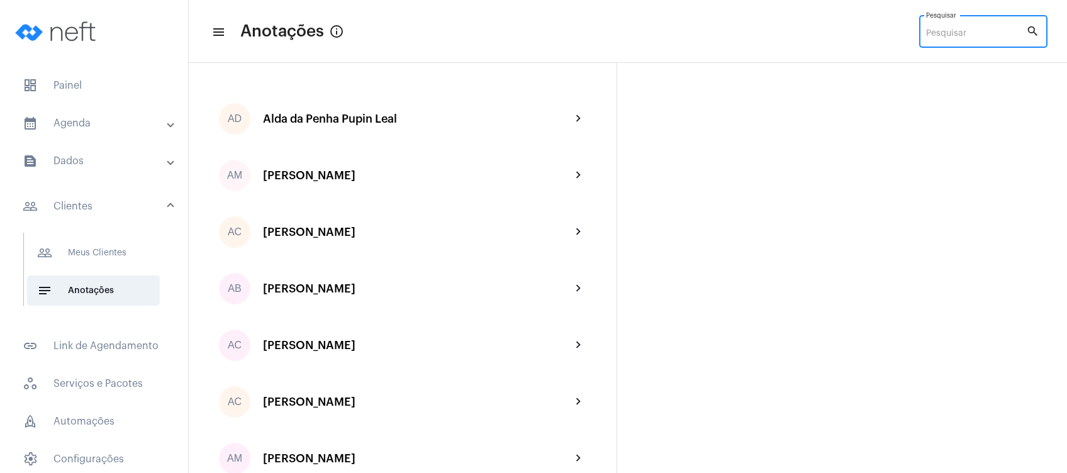
click at [951, 30] on input "Pesquisar" at bounding box center [976, 34] width 100 height 10
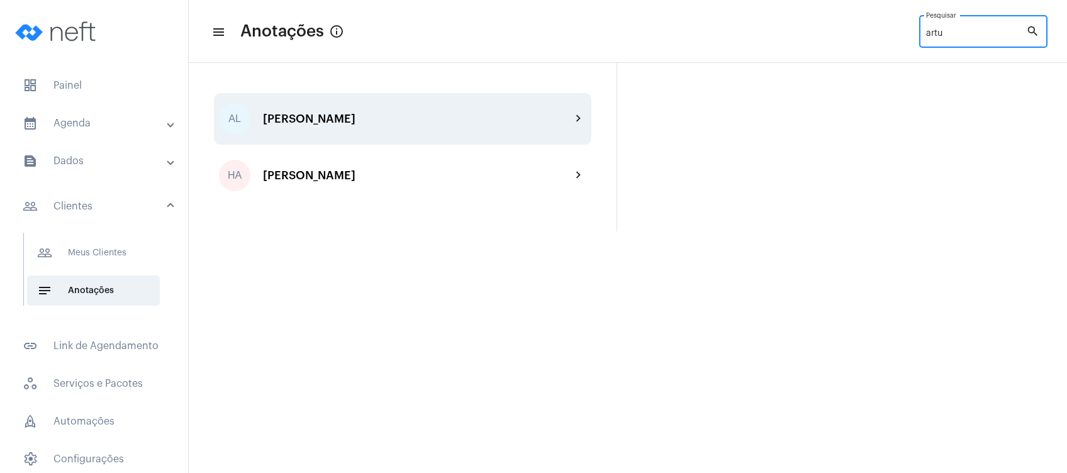
type input "artu"
click at [526, 118] on div "[PERSON_NAME]" at bounding box center [417, 119] width 308 height 13
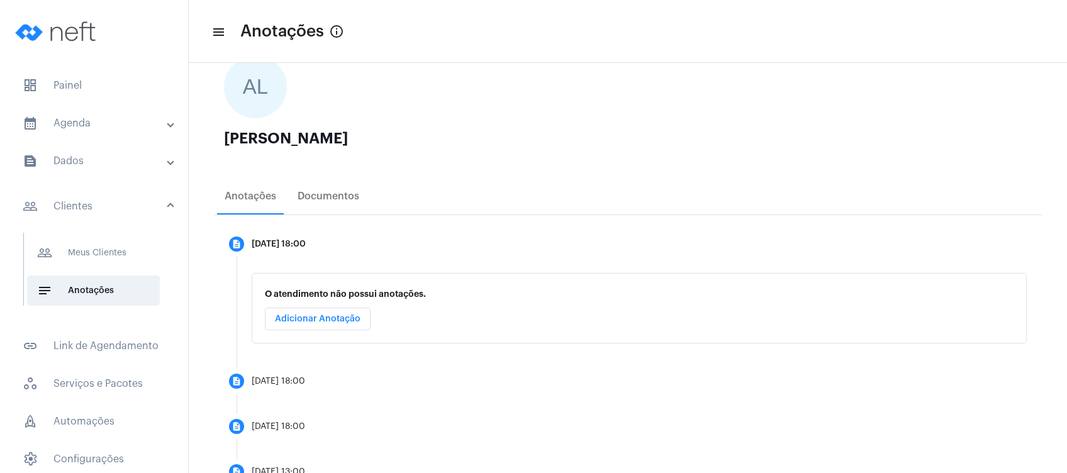
scroll to position [122, 0]
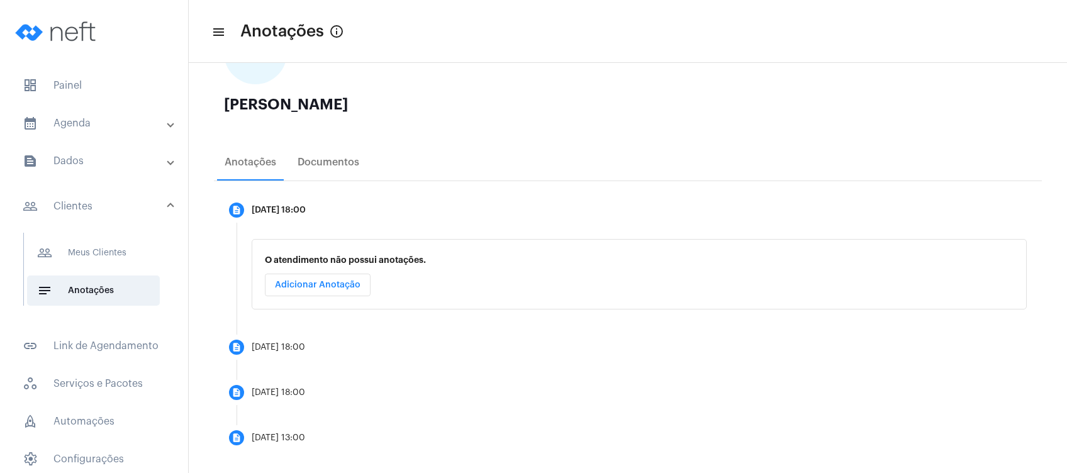
click at [146, 127] on mat-panel-title "calendar_month_outlined Agenda" at bounding box center [95, 123] width 145 height 15
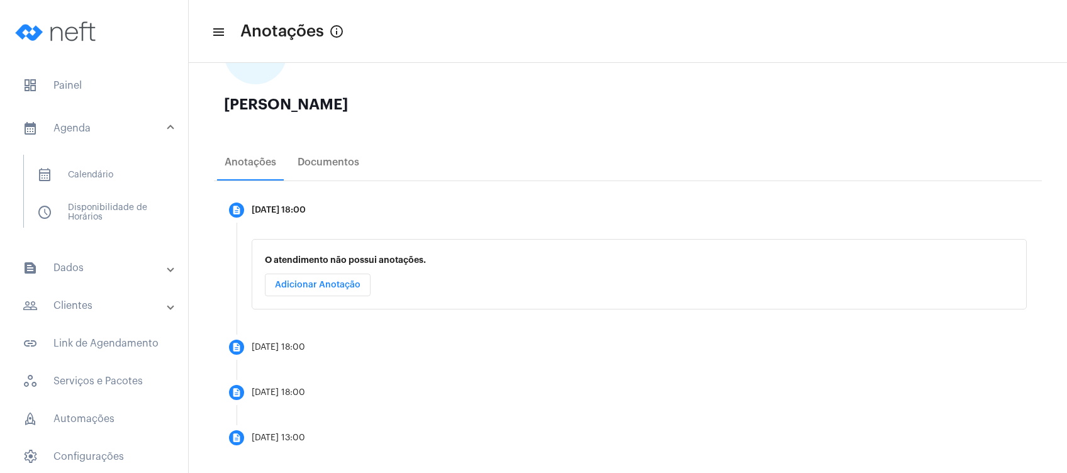
click at [94, 264] on mat-panel-title "text_snippet_outlined Dados" at bounding box center [95, 268] width 145 height 15
click at [94, 264] on mat-panel-title "people_outline Clientes" at bounding box center [95, 270] width 145 height 15
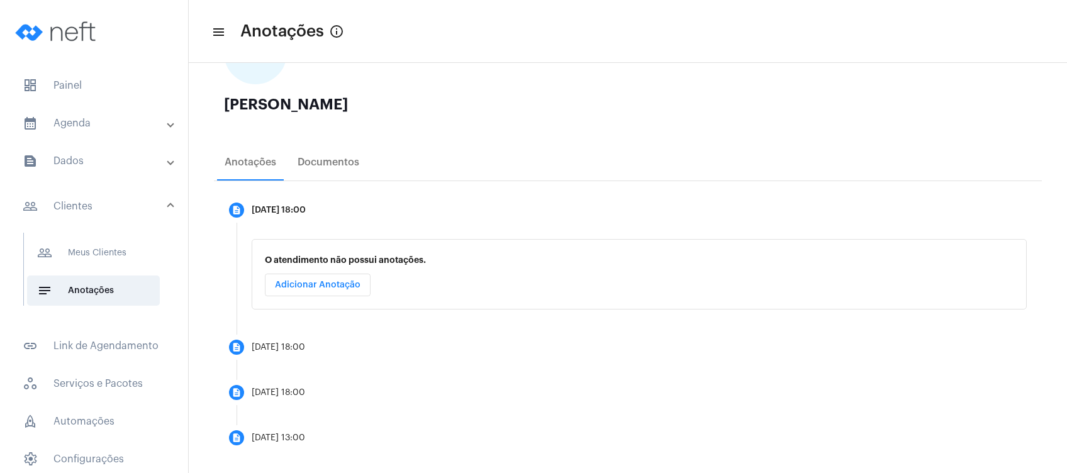
click at [124, 115] on mat-expansion-panel-header "calendar_month_outlined Agenda" at bounding box center [98, 123] width 181 height 30
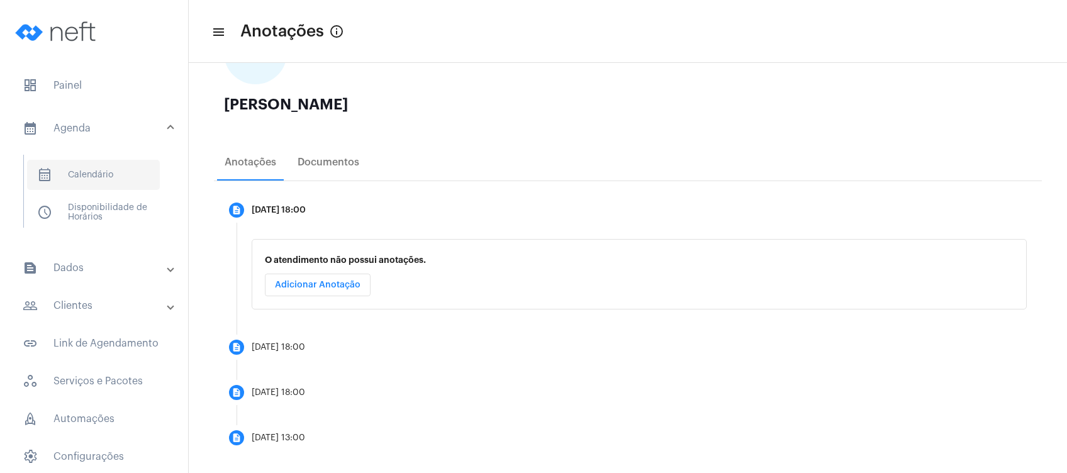
click at [104, 171] on span "calendar_month_outlined Calendário" at bounding box center [93, 175] width 133 height 30
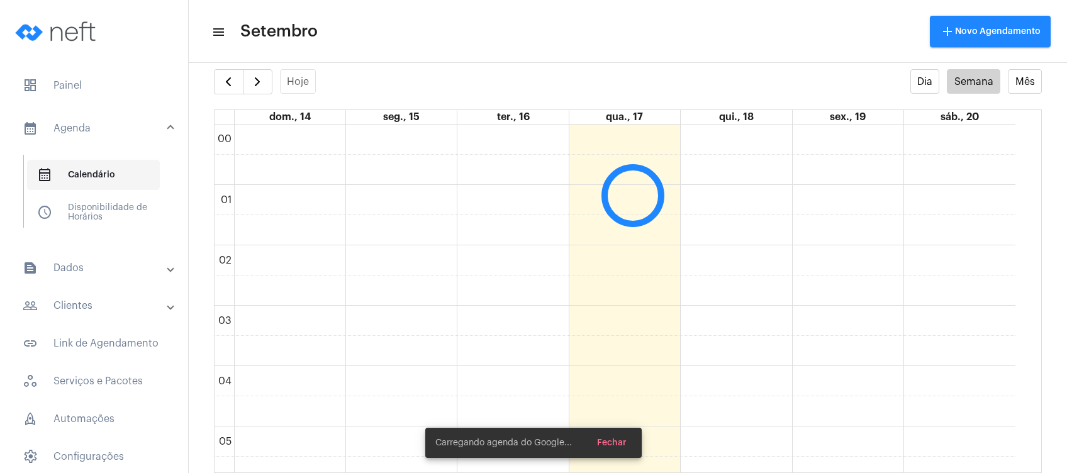
scroll to position [363, 0]
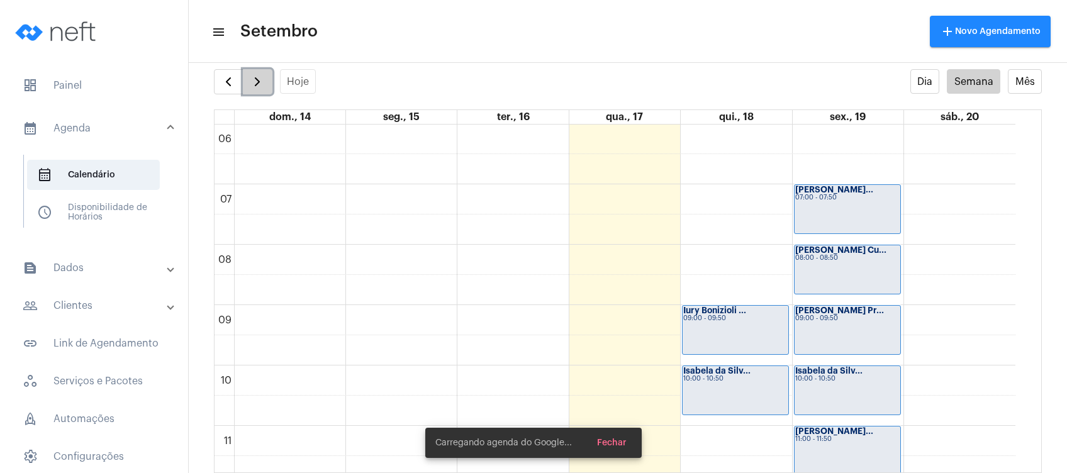
click at [259, 81] on span "button" at bounding box center [257, 81] width 15 height 15
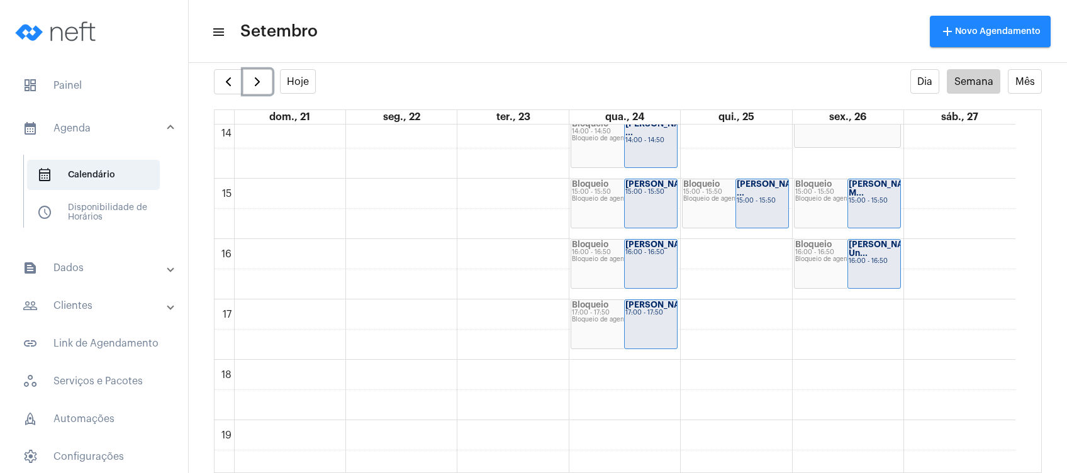
scroll to position [860, 0]
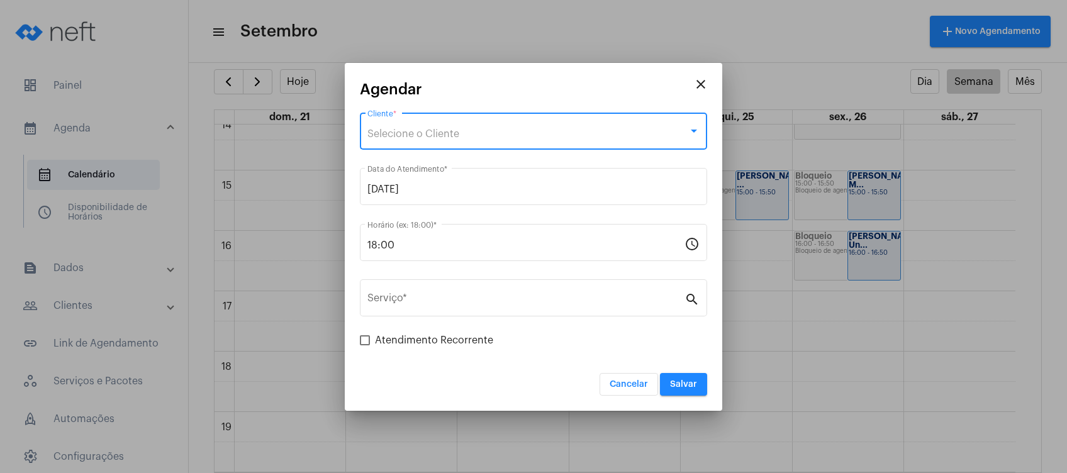
click at [549, 138] on div "Selecione o Cliente" at bounding box center [528, 133] width 321 height 11
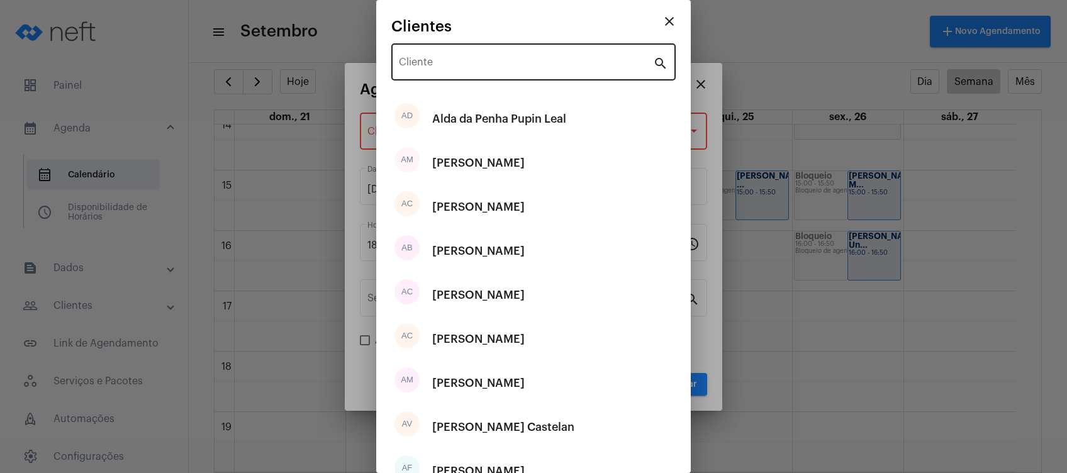
click at [588, 76] on div "Cliente" at bounding box center [526, 61] width 254 height 40
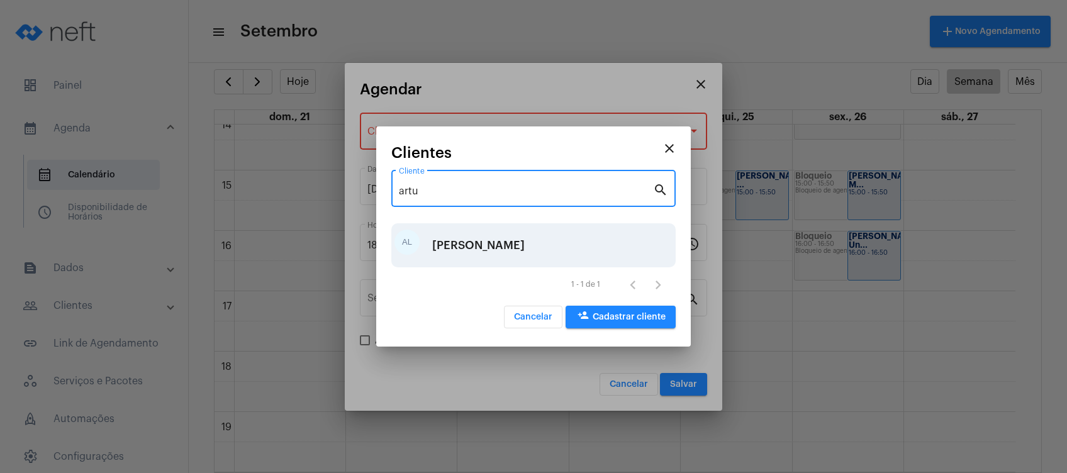
type input "artu"
click at [515, 232] on div "[PERSON_NAME]" at bounding box center [478, 246] width 93 height 38
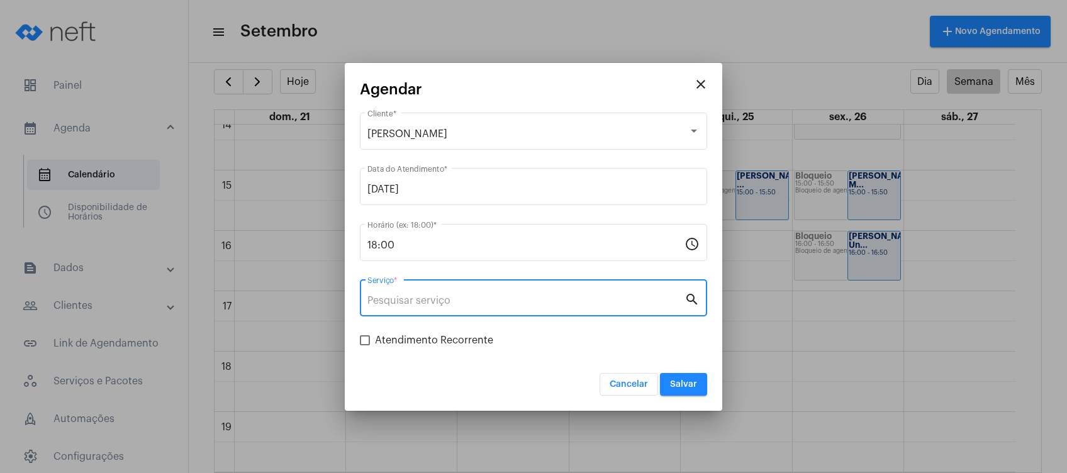
click at [487, 295] on input "Serviço *" at bounding box center [526, 300] width 317 height 11
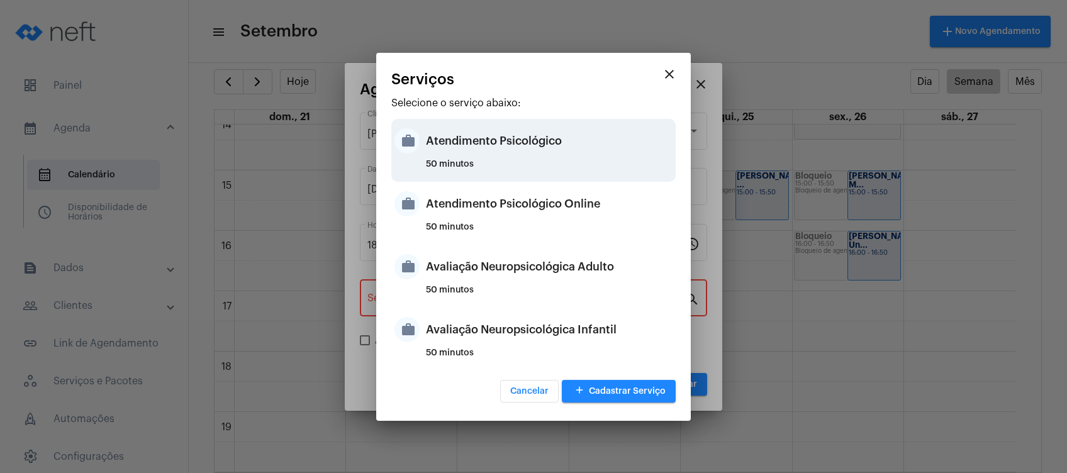
click at [575, 156] on div "Atendimento Psicológico" at bounding box center [549, 141] width 247 height 38
type input "Atendimento Psicológico"
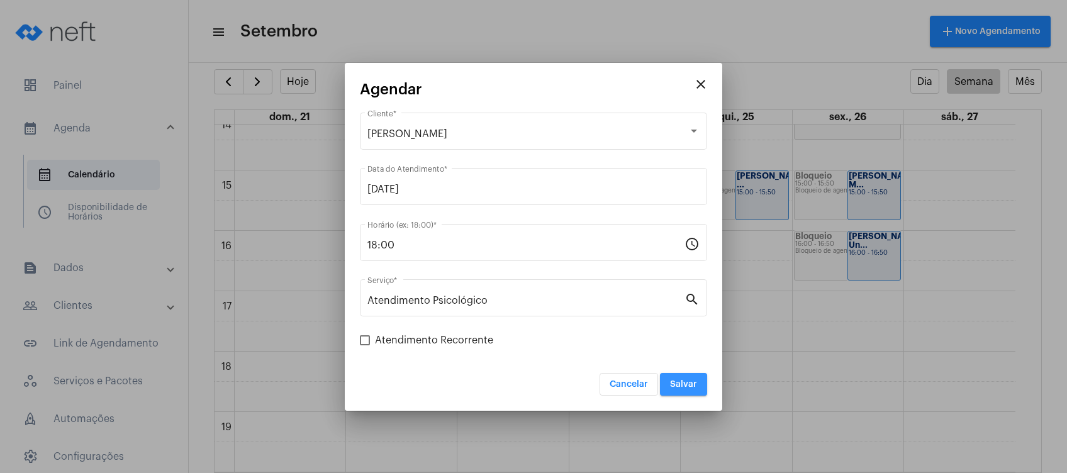
click at [685, 388] on span "Salvar" at bounding box center [683, 384] width 27 height 9
